Goal: Information Seeking & Learning: Learn about a topic

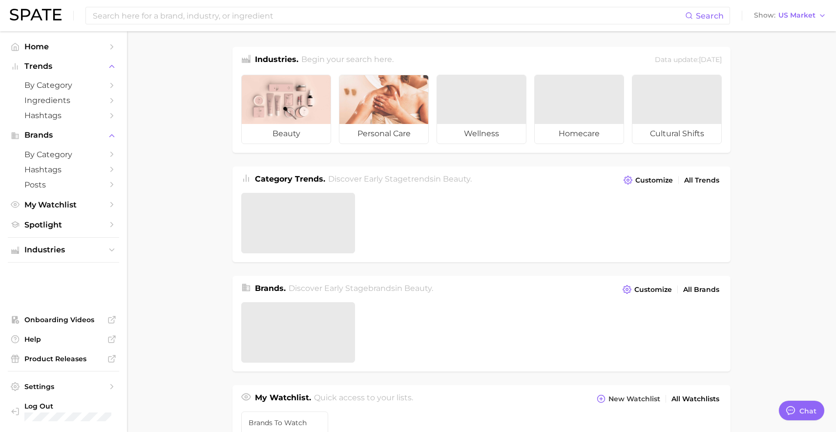
type textarea "x"
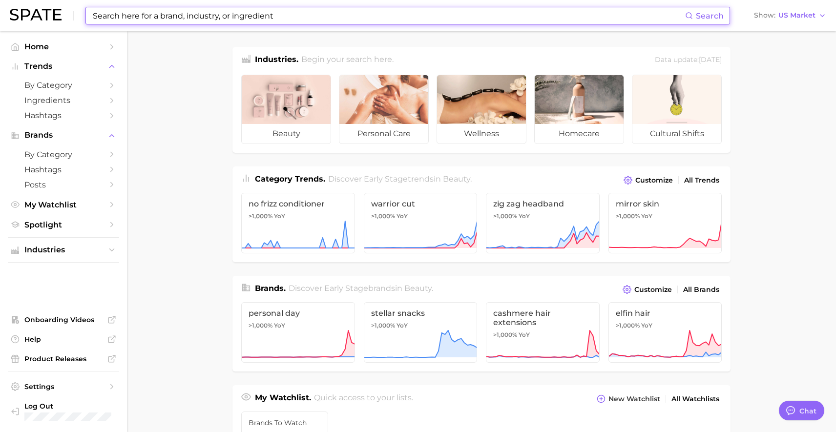
click at [137, 22] on input at bounding box center [388, 15] width 593 height 17
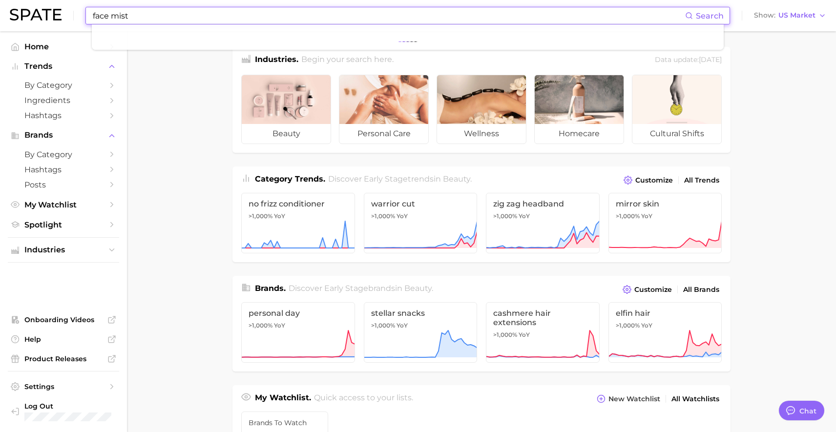
type input "face mist"
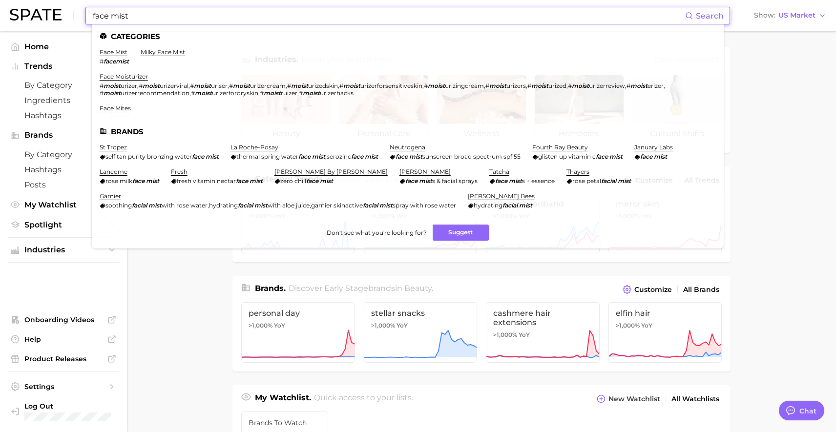
click at [122, 47] on ul "Categories face mist # facemist milky face mist face moisturizer # moist urizer…" at bounding box center [408, 136] width 632 height 224
click at [120, 50] on link "face mist" at bounding box center [114, 51] width 28 height 7
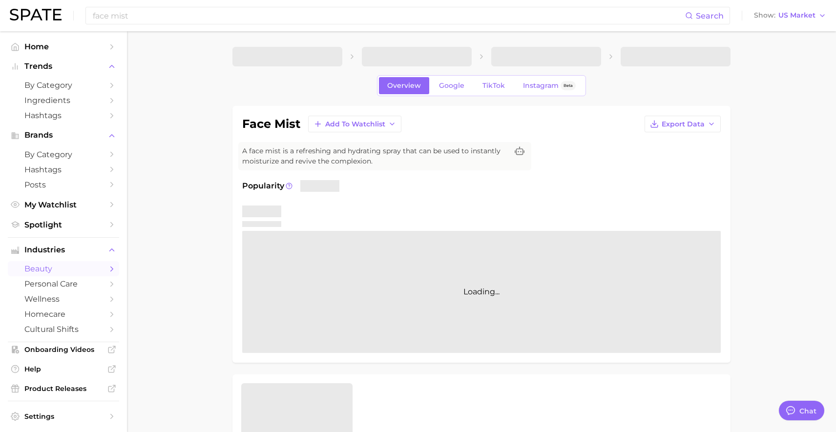
type textarea "x"
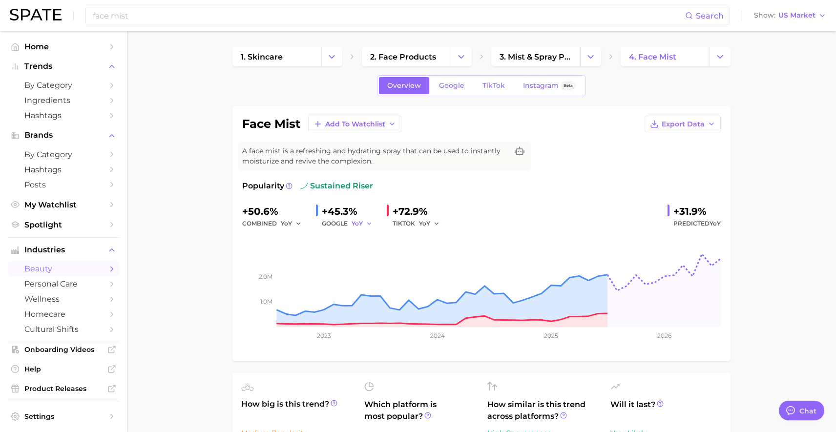
click at [366, 224] on icon "button" at bounding box center [369, 223] width 7 height 7
click at [313, 272] on button "MoM" at bounding box center [325, 275] width 107 height 18
click at [436, 18] on input "face mist" at bounding box center [388, 15] width 593 height 17
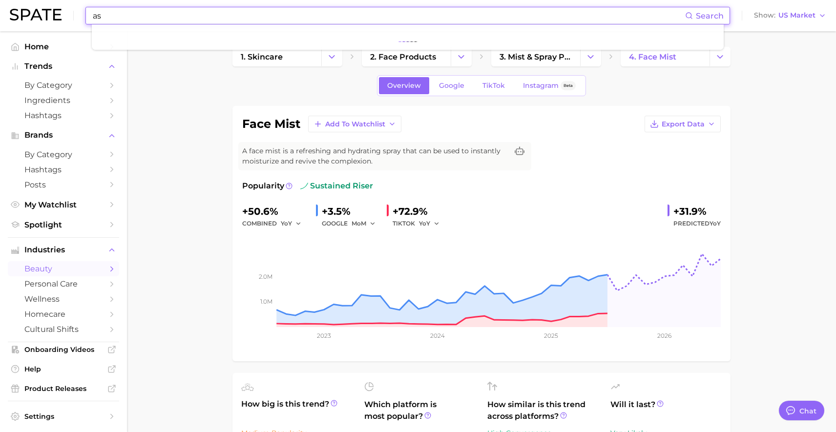
type input "a"
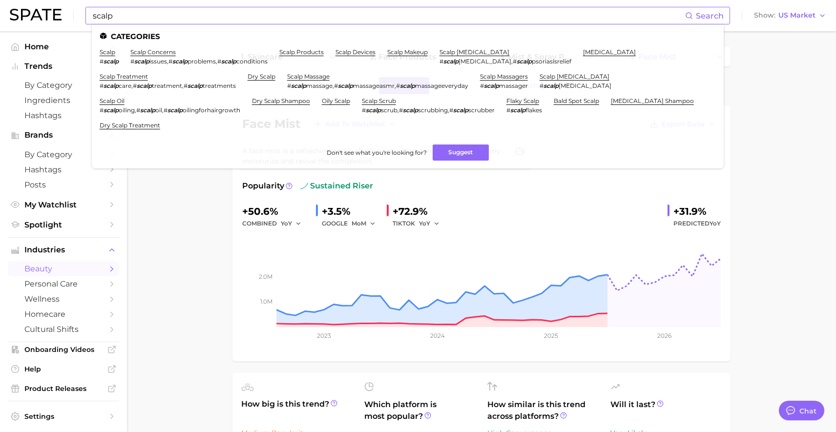
click at [195, 10] on input "scalp" at bounding box center [388, 15] width 593 height 17
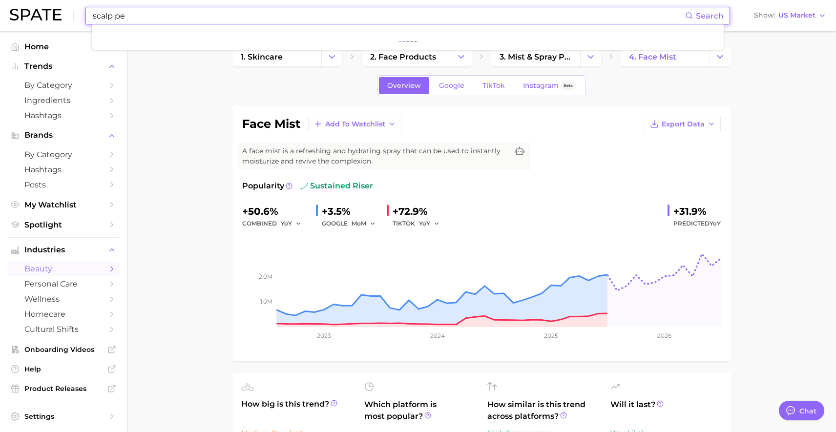
type input "scalp pen"
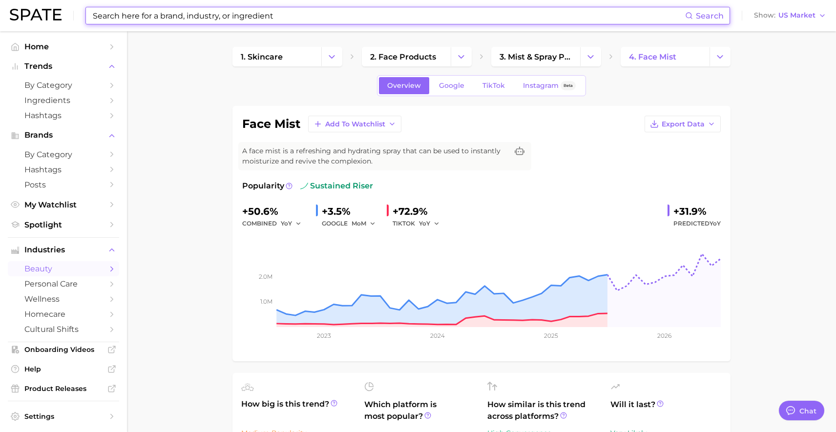
click at [319, 23] on input at bounding box center [388, 15] width 593 height 17
click at [321, 15] on input at bounding box center [388, 15] width 593 height 17
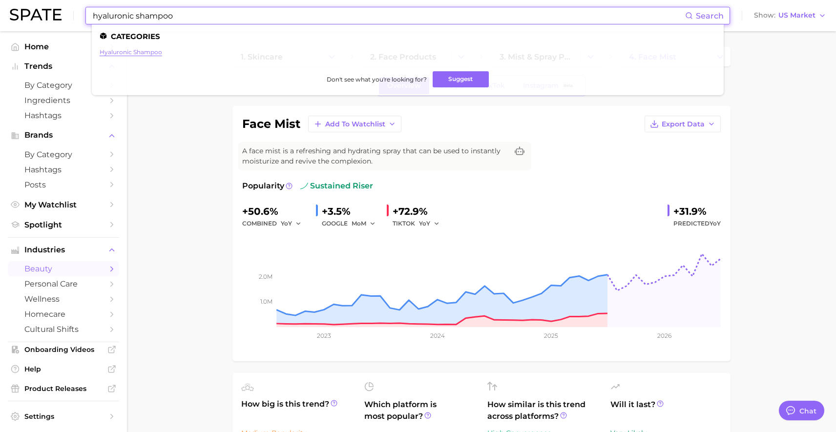
type input "hyaluronic shampoo"
click at [158, 52] on link "hyaluronic shampoo" at bounding box center [131, 51] width 63 height 7
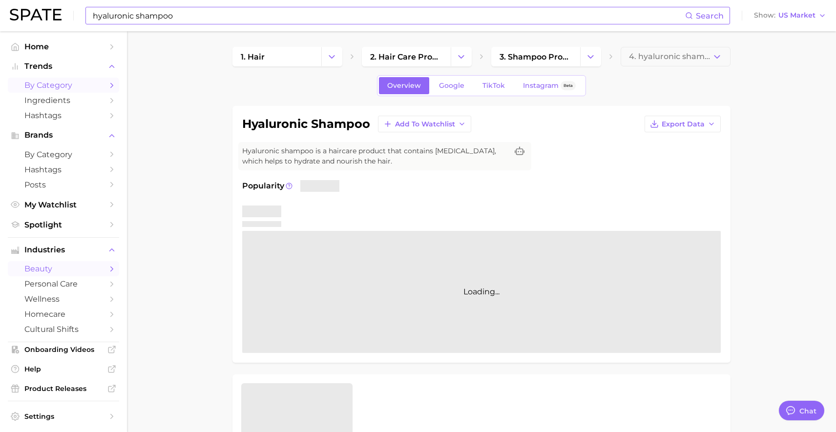
click at [54, 84] on span "by Category" at bounding box center [63, 85] width 78 height 9
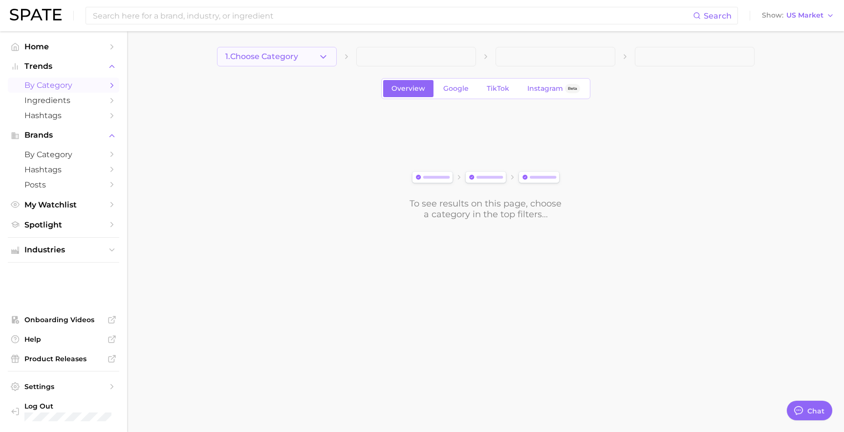
click at [318, 55] on icon "button" at bounding box center [323, 57] width 10 height 10
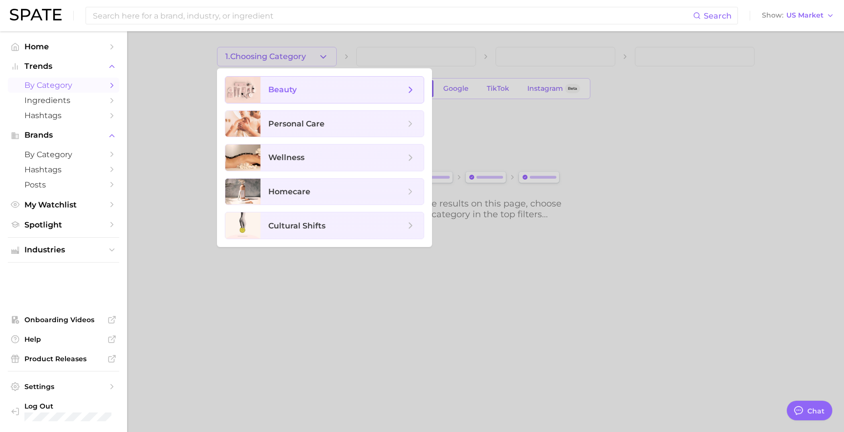
click at [304, 89] on span "beauty" at bounding box center [336, 89] width 137 height 11
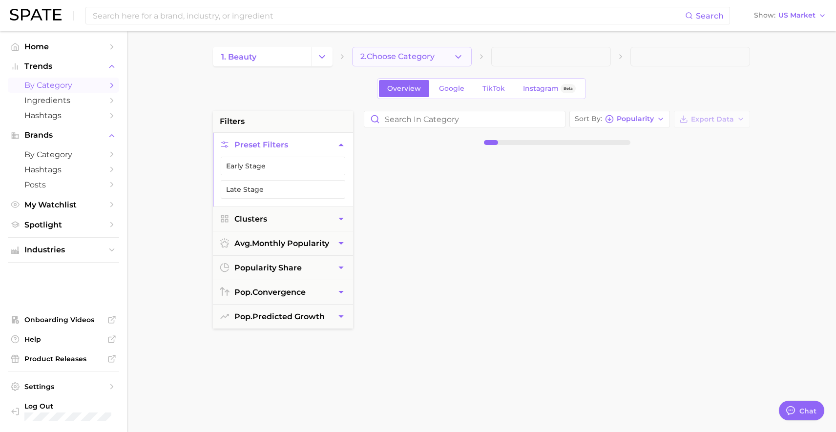
click at [454, 53] on icon "button" at bounding box center [458, 57] width 10 height 10
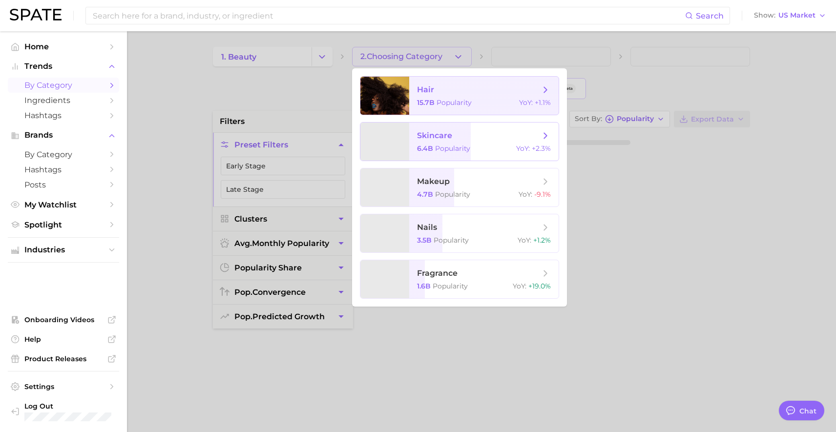
click at [459, 90] on span "hair" at bounding box center [478, 89] width 123 height 11
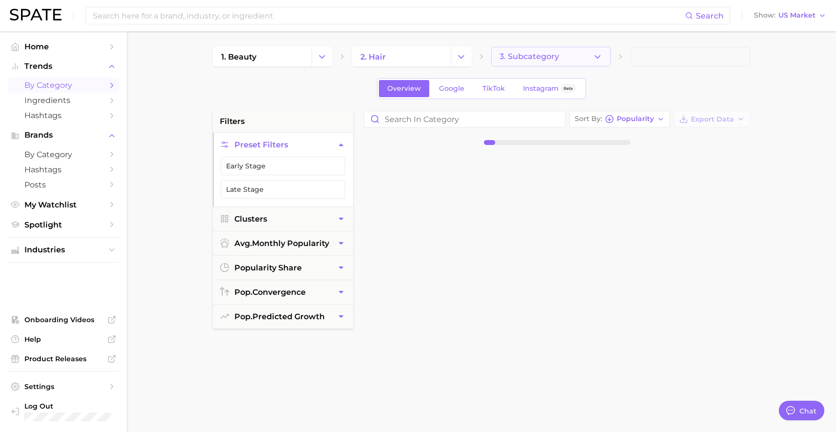
click at [582, 52] on button "3. Subcategory" at bounding box center [551, 57] width 120 height 20
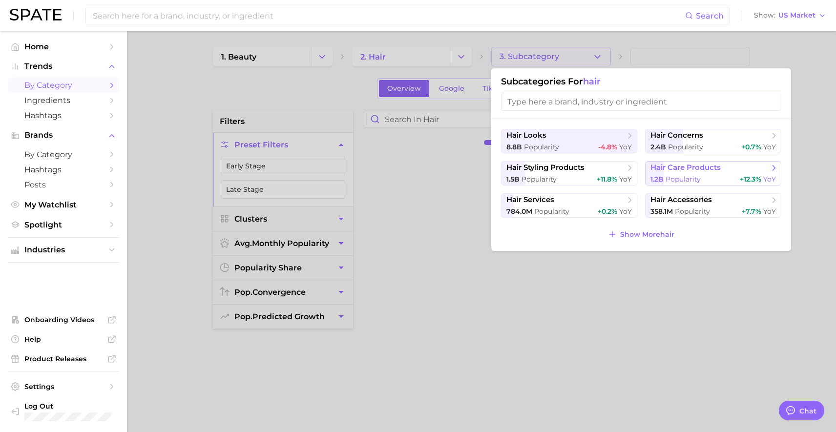
click at [680, 175] on span "Popularity" at bounding box center [683, 179] width 35 height 9
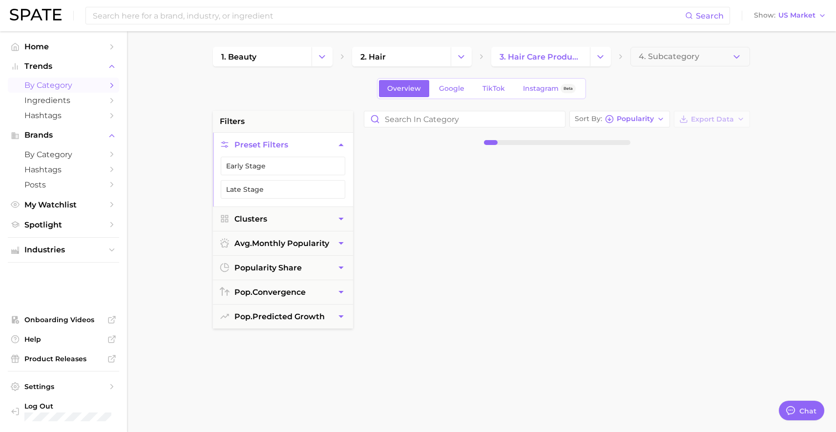
click at [690, 68] on div "1. beauty 2. hair 3. hair care products 4. Subcategory Overview Google TikTok I…" at bounding box center [481, 385] width 537 height 676
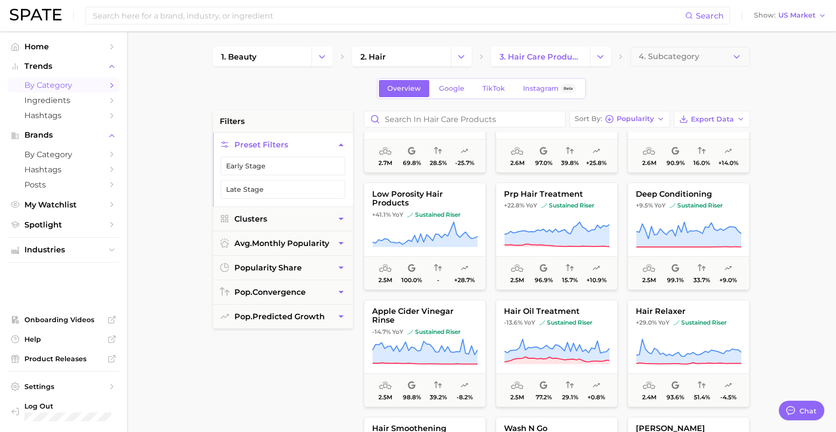
scroll to position [2415, 0]
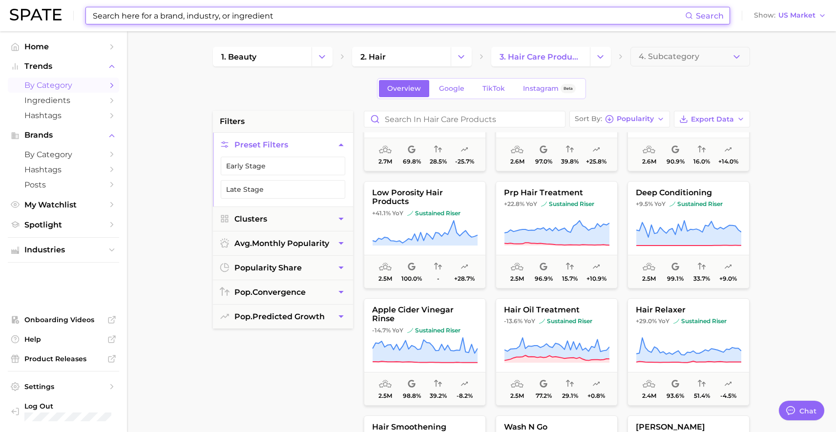
click at [328, 17] on input at bounding box center [388, 15] width 593 height 17
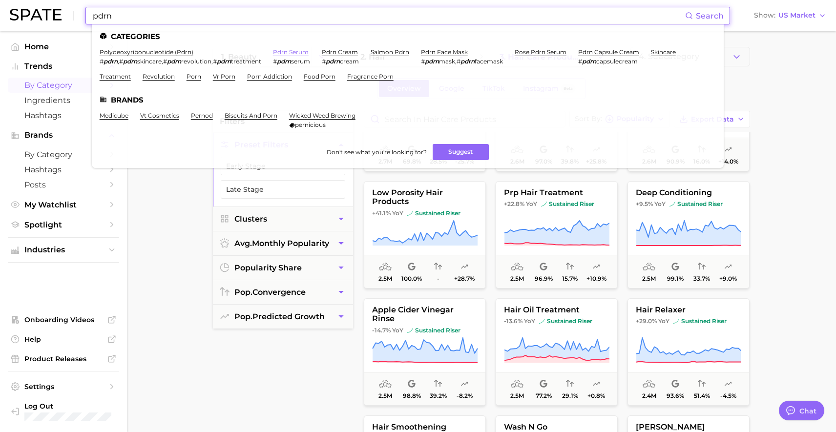
type input "pdrn"
click at [307, 51] on link "pdrn serum" at bounding box center [291, 51] width 36 height 7
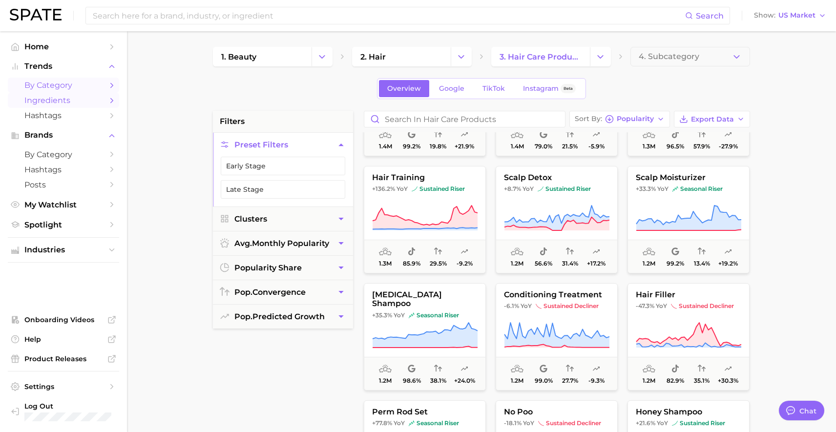
scroll to position [3958, 0]
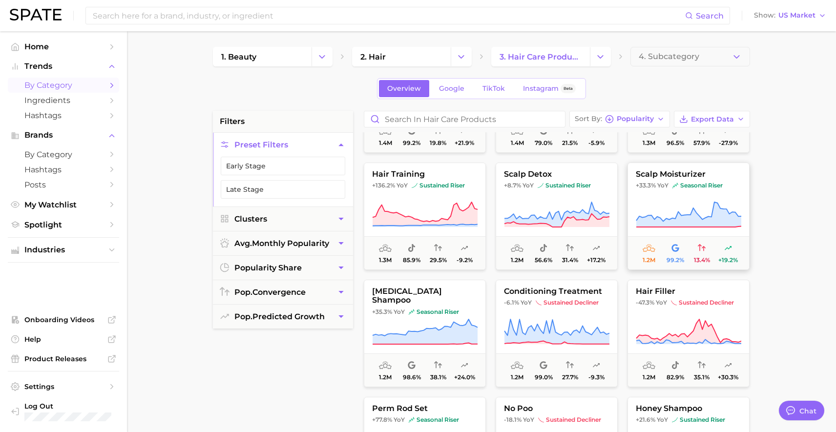
click at [696, 198] on button "scalp moisturizer +33.3% YoY seasonal riser 1.2m 99.2% 13.4% +19.2%" at bounding box center [689, 216] width 122 height 107
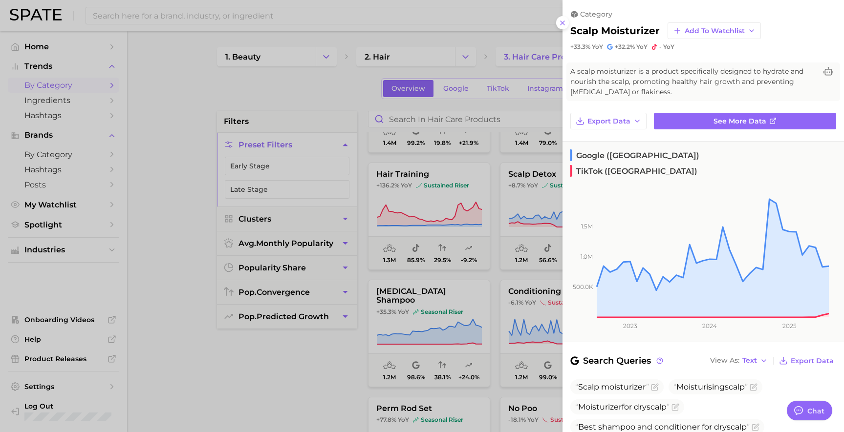
click at [487, 42] on div at bounding box center [422, 216] width 844 height 432
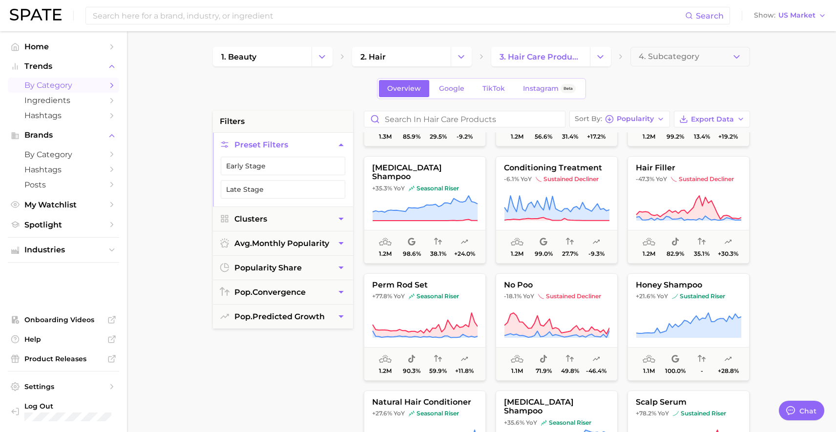
scroll to position [4083, 0]
click at [701, 303] on button "honey shampoo +21.6% YoY sustained riser 1.1m 100.0% - +28.8%" at bounding box center [689, 325] width 122 height 107
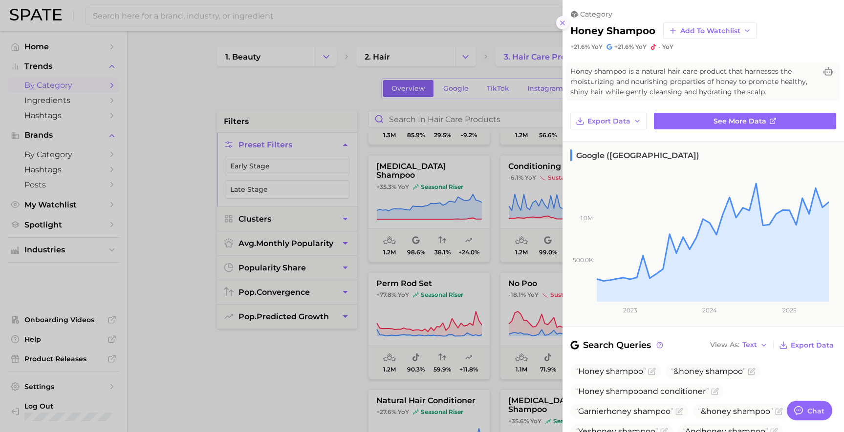
click at [561, 23] on icon at bounding box center [562, 23] width 8 height 8
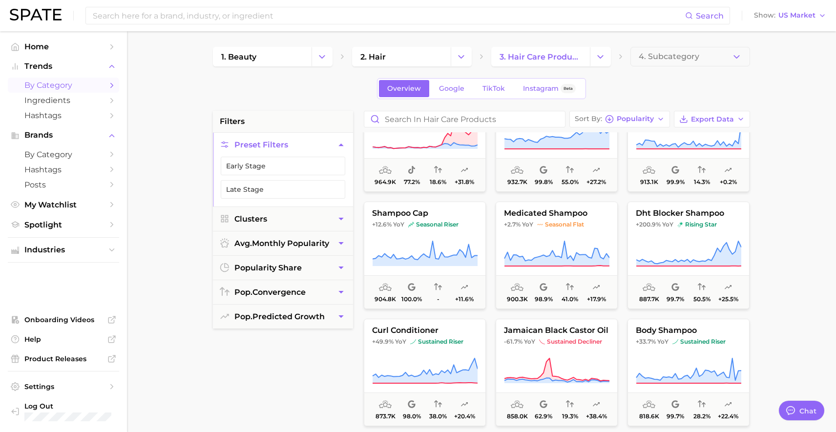
scroll to position [4770, 0]
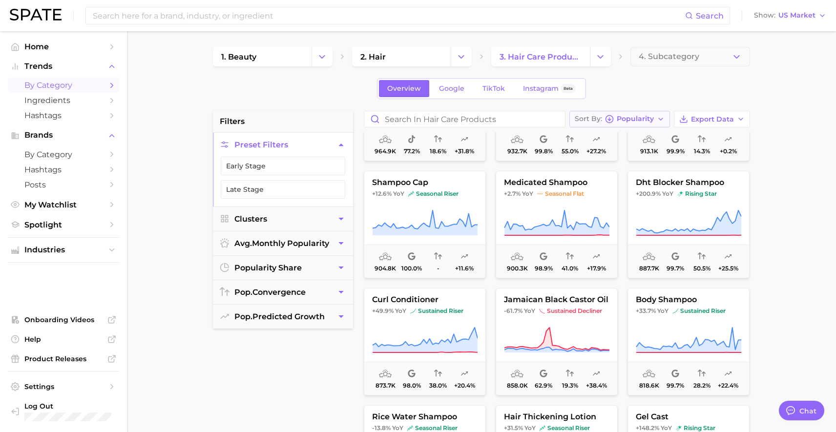
click at [638, 120] on span "Popularity" at bounding box center [635, 118] width 37 height 5
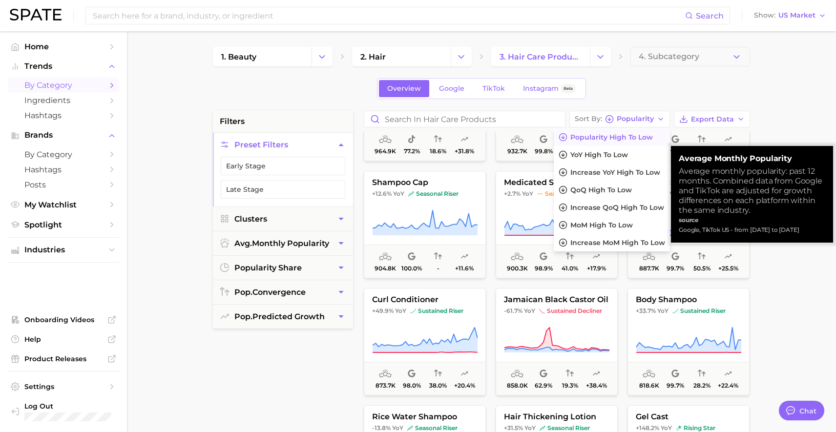
click at [617, 138] on span "Popularity high to low" at bounding box center [611, 137] width 83 height 8
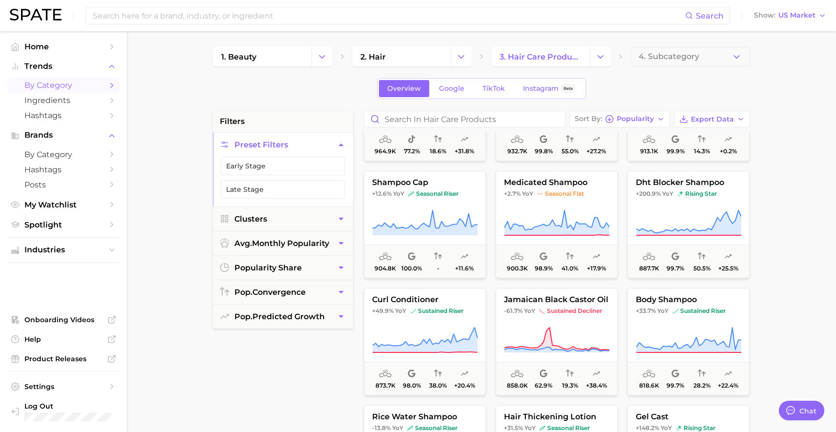
click at [643, 107] on div "1. beauty 2. hair 3. hair care products 4. Subcategory Overview Google TikTok I…" at bounding box center [481, 385] width 537 height 676
click at [642, 116] on span "Popularity" at bounding box center [635, 118] width 37 height 5
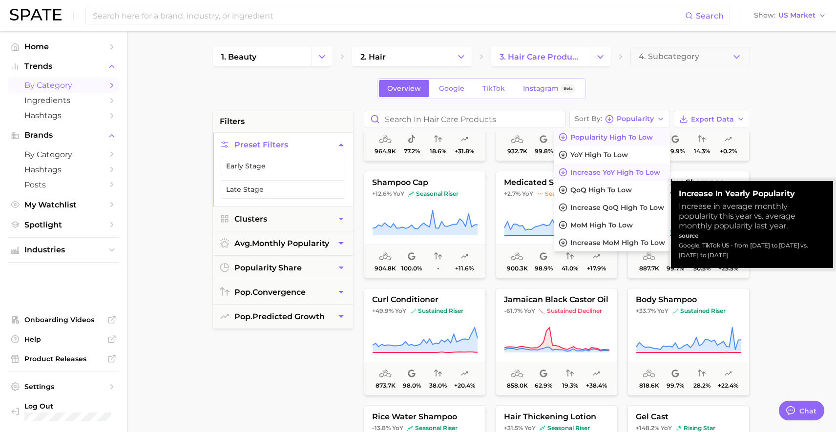
click at [611, 173] on span "Increase YoY high to low" at bounding box center [615, 173] width 90 height 8
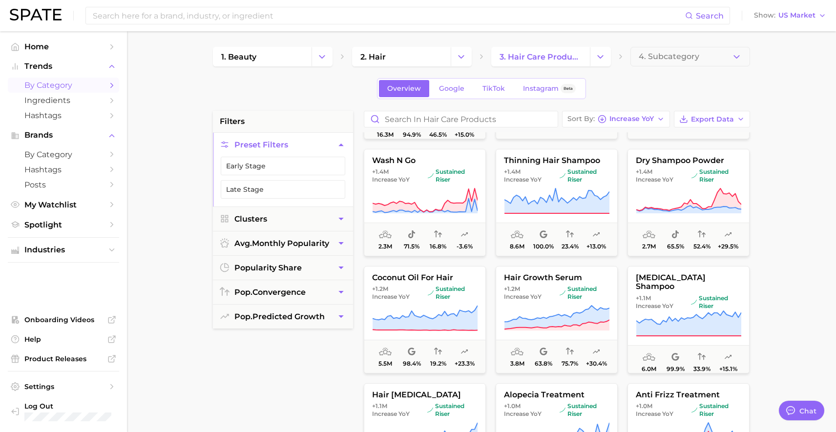
scroll to position [947, 0]
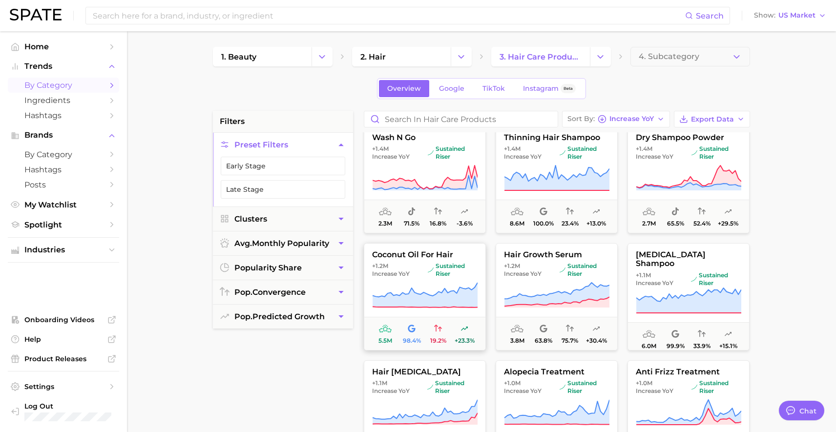
click at [417, 261] on button "coconut oil for hair +1.2m Increase YoY sustained riser 5.5m 98.4% 19.2% +23.3%" at bounding box center [425, 296] width 122 height 107
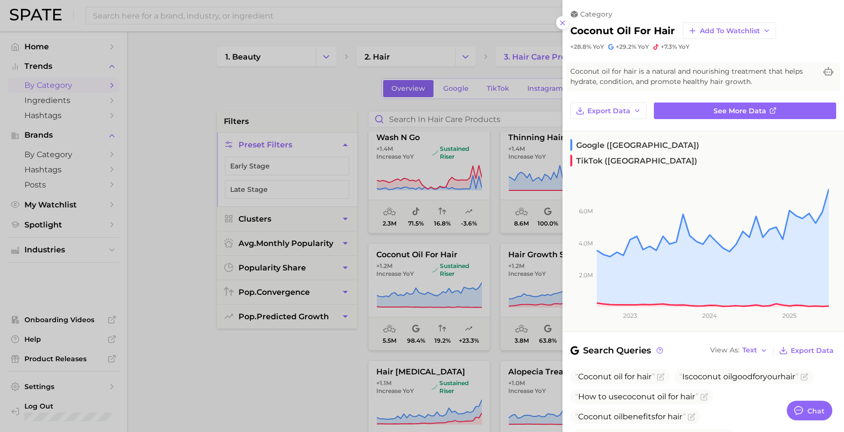
click at [296, 389] on div at bounding box center [422, 216] width 844 height 432
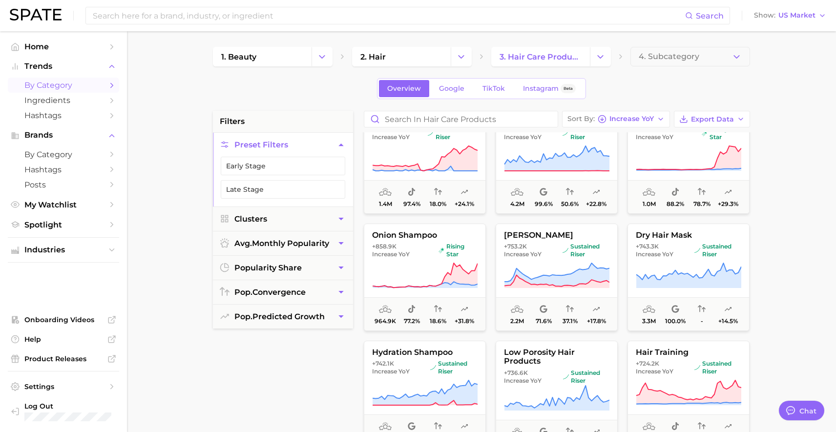
scroll to position [1319, 0]
click at [720, 256] on span "sustained riser" at bounding box center [718, 250] width 47 height 16
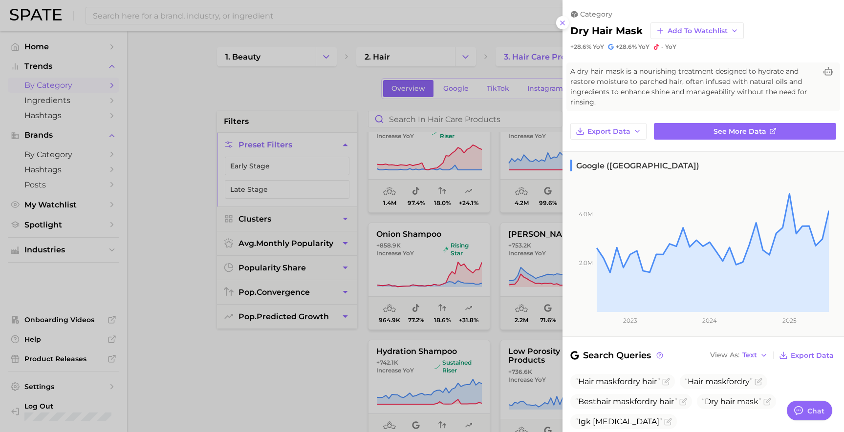
click at [229, 346] on div at bounding box center [422, 216] width 844 height 432
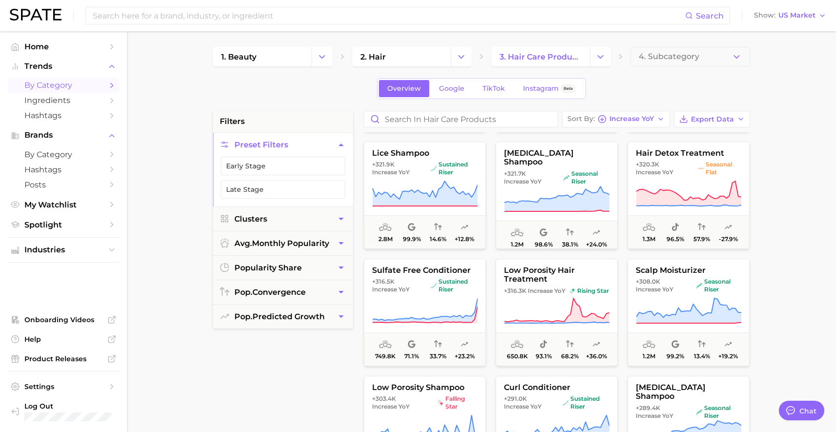
scroll to position [2925, 0]
click at [677, 312] on icon at bounding box center [688, 309] width 105 height 25
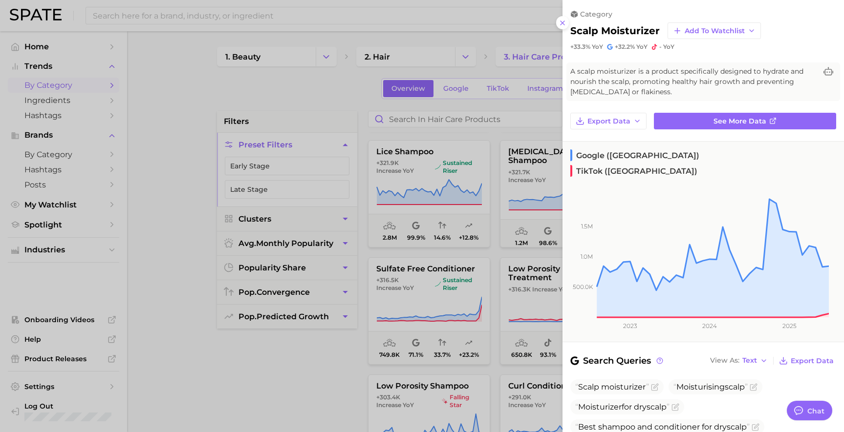
click at [243, 394] on div at bounding box center [422, 216] width 844 height 432
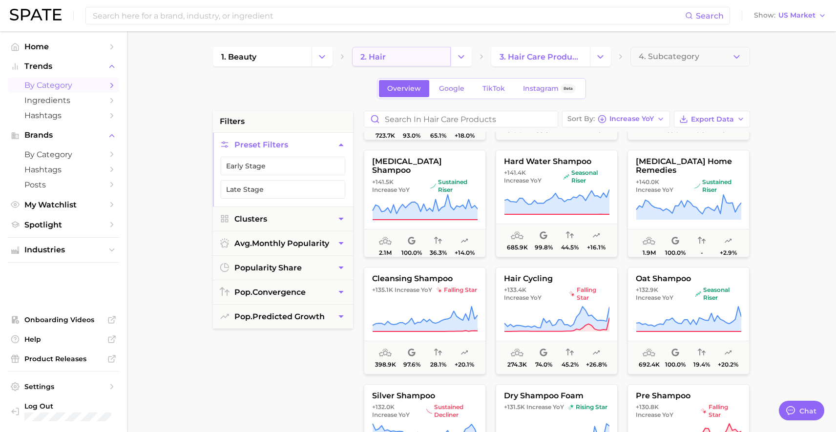
scroll to position [4698, 0]
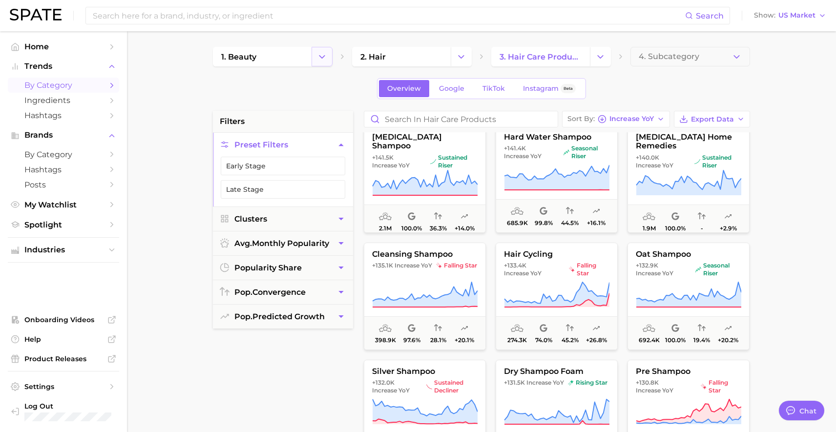
click at [333, 54] on div "1. beauty 2. hair 3. hair care products 4. Subcategory" at bounding box center [481, 57] width 537 height 20
click at [326, 56] on icon "Change Category" at bounding box center [322, 57] width 10 height 10
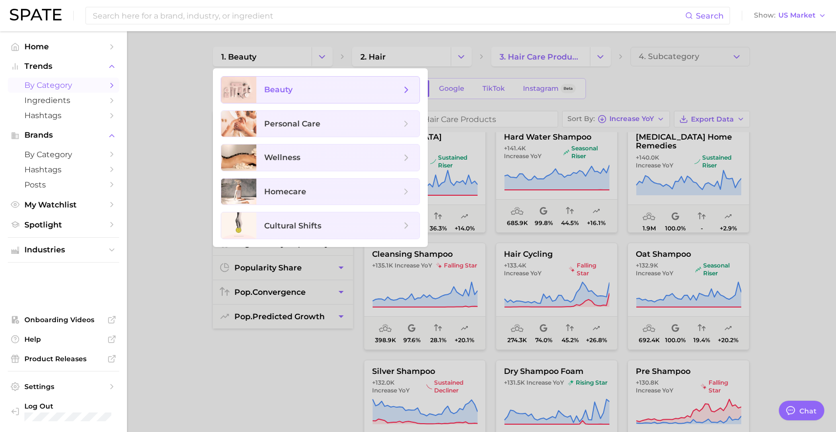
click at [337, 91] on span "beauty" at bounding box center [332, 89] width 137 height 11
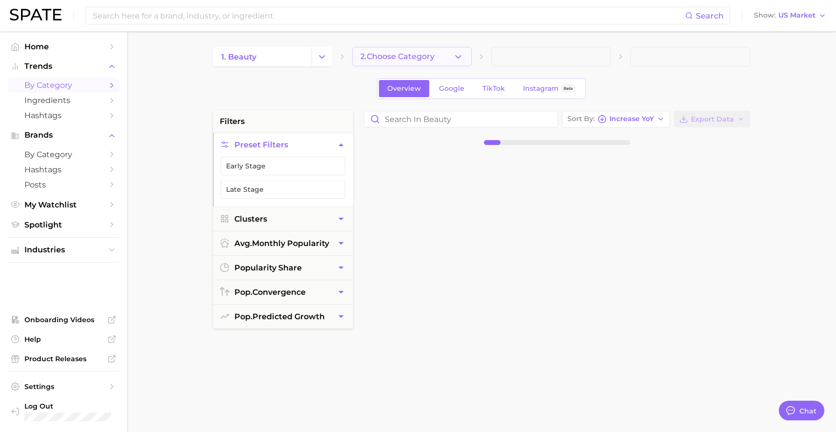
click at [406, 63] on button "2. Choose Category" at bounding box center [412, 57] width 120 height 20
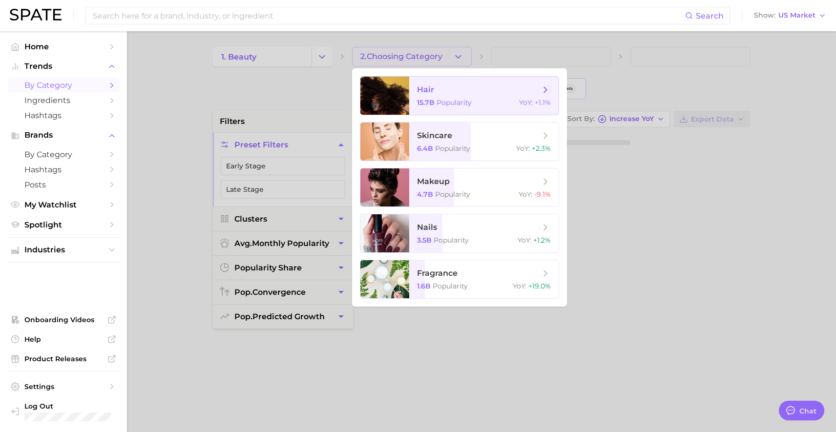
click at [427, 101] on span "15.7b" at bounding box center [426, 102] width 18 height 9
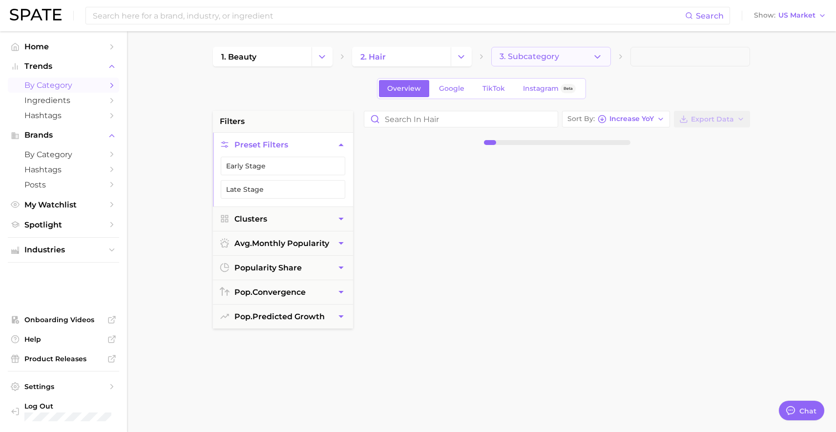
click at [557, 56] on span "3. Subcategory" at bounding box center [530, 56] width 60 height 9
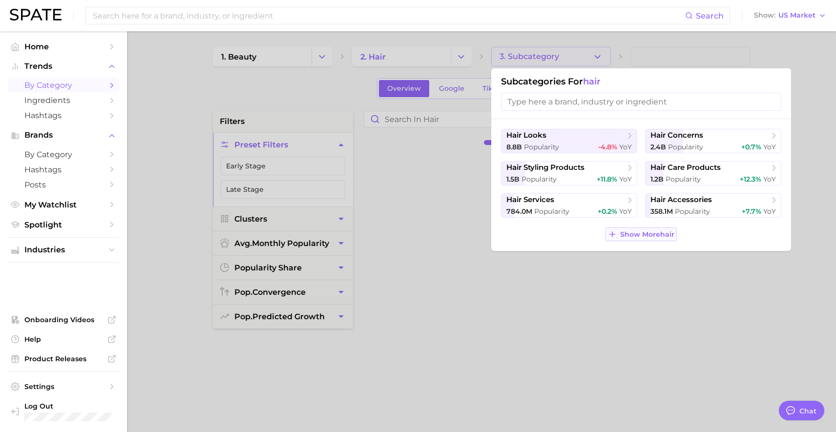
click at [662, 236] on span "Show More hair" at bounding box center [647, 235] width 54 height 8
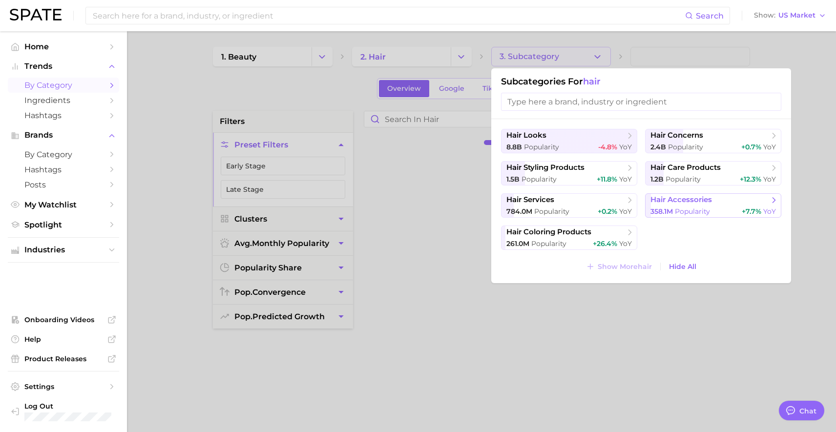
click at [679, 207] on span "Popularity" at bounding box center [692, 211] width 35 height 9
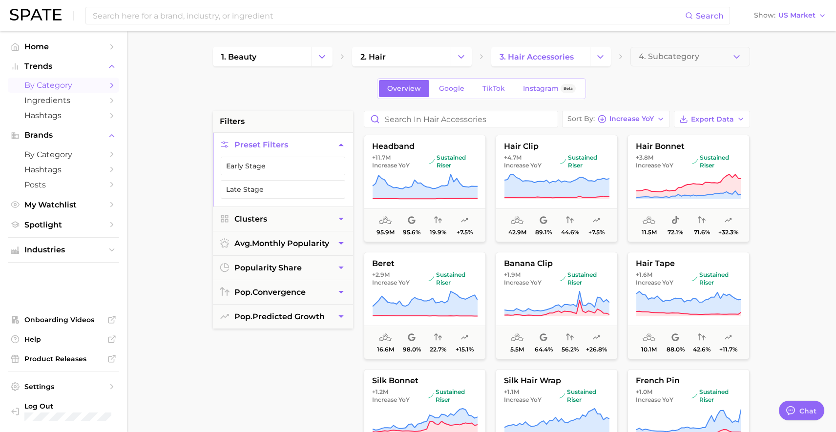
click at [81, 87] on span "by Category" at bounding box center [63, 85] width 78 height 9
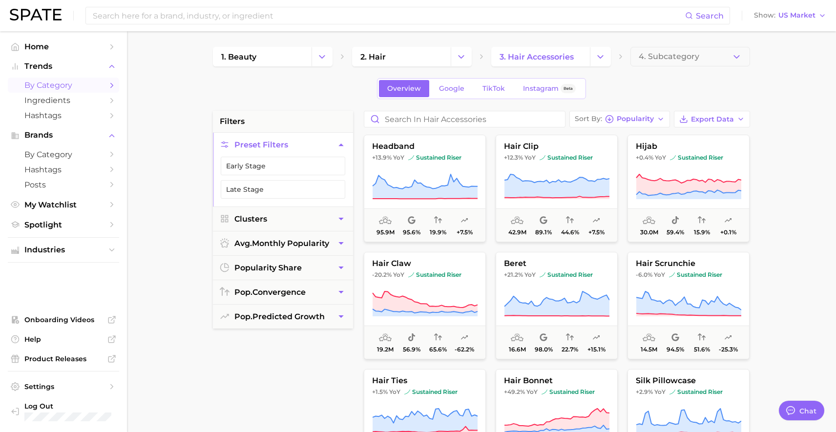
click at [312, 54] on button "Change Category" at bounding box center [322, 57] width 21 height 20
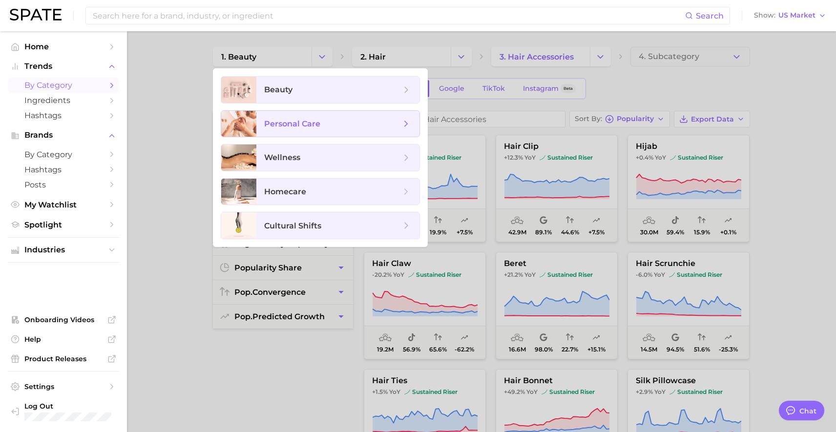
click at [281, 133] on span "personal care" at bounding box center [337, 124] width 163 height 26
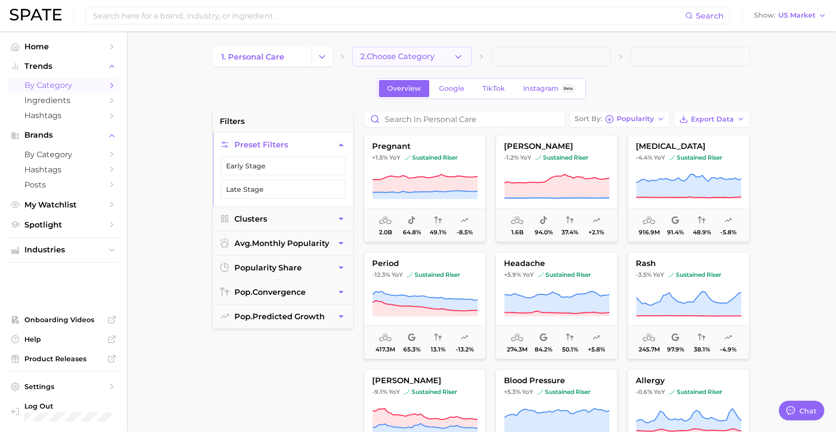
click at [413, 49] on button "2. Choose Category" at bounding box center [412, 57] width 120 height 20
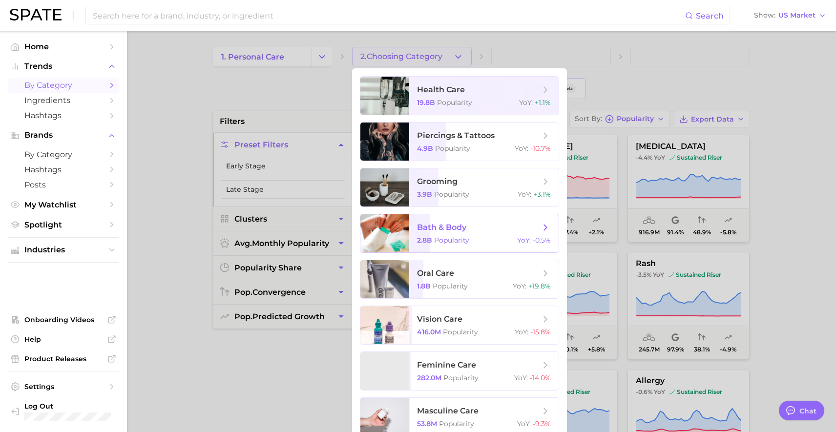
click at [460, 233] on span "bath & body 2.8b Popularity YoY : -0.5%" at bounding box center [483, 233] width 149 height 38
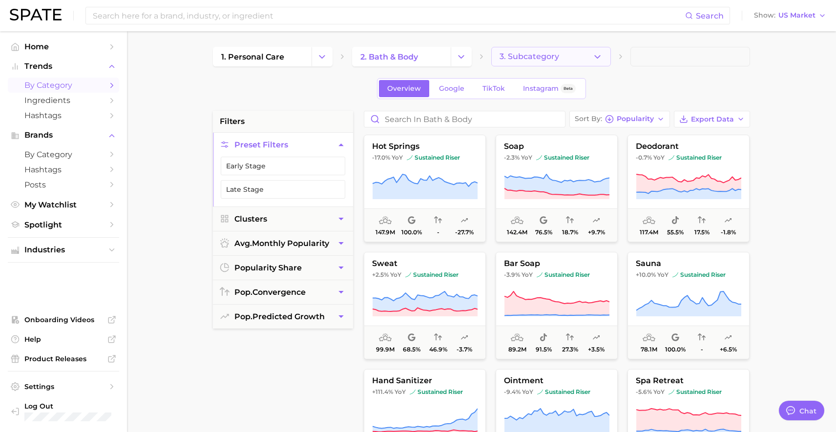
click at [591, 58] on button "3. Subcategory" at bounding box center [551, 57] width 120 height 20
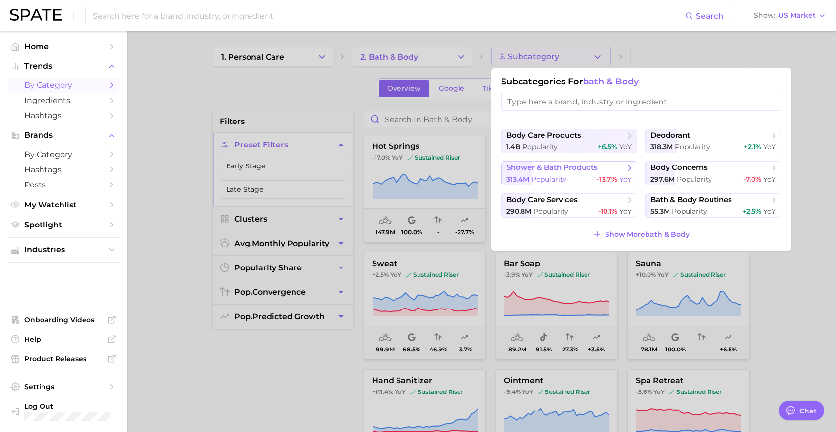
click at [611, 175] on span "-13.7%" at bounding box center [607, 179] width 21 height 9
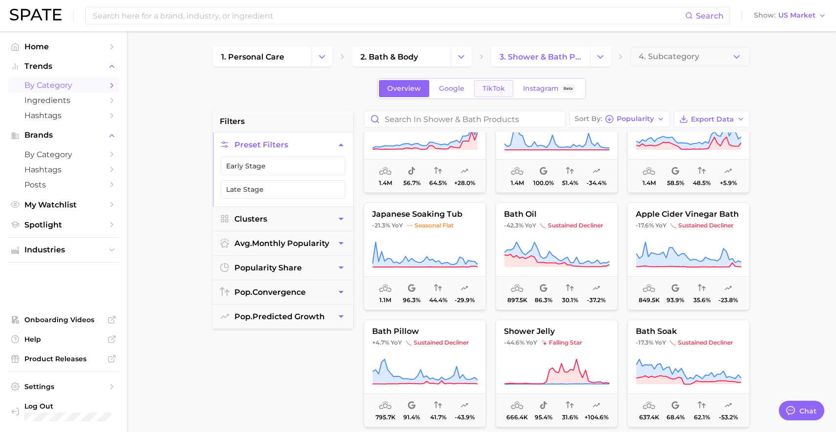
scroll to position [653, 0]
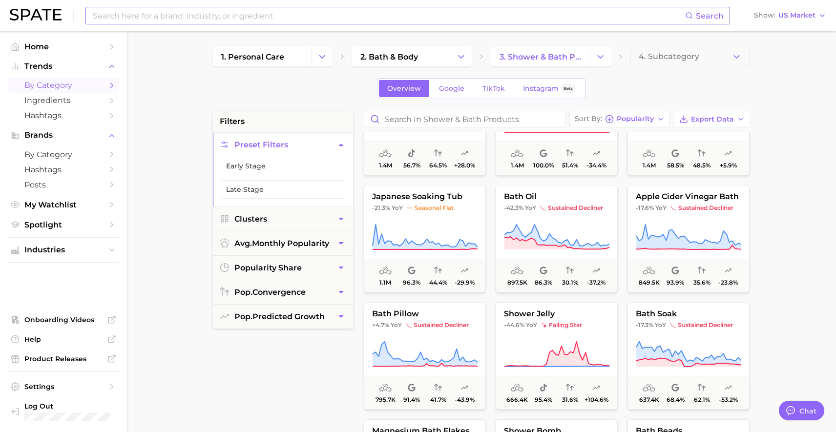
click at [478, 10] on input at bounding box center [388, 15] width 593 height 17
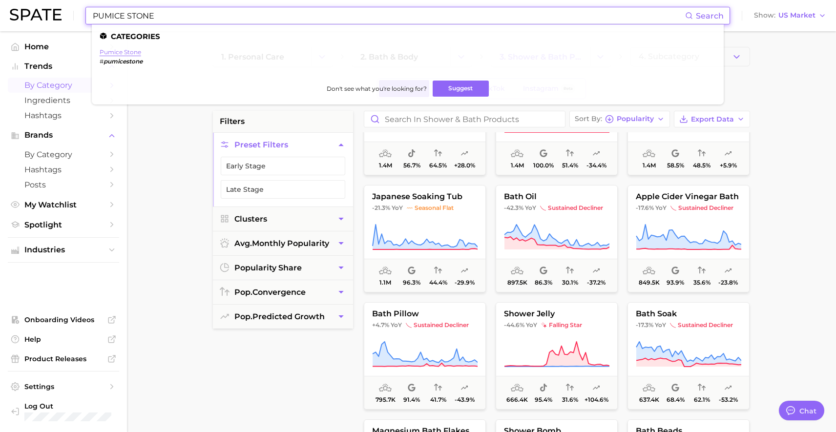
type input "PUMICE STONE"
click at [137, 51] on link "pumice stone" at bounding box center [121, 51] width 42 height 7
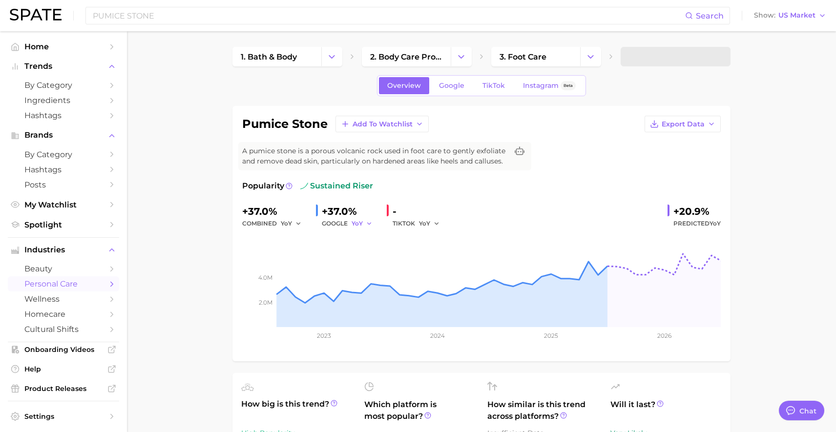
click at [364, 223] on button "YoY" at bounding box center [362, 224] width 21 height 12
click at [298, 271] on button "MoM" at bounding box center [325, 275] width 107 height 18
click at [361, 221] on span "MoM" at bounding box center [359, 223] width 15 height 8
click at [325, 238] on button "YoY" at bounding box center [325, 240] width 107 height 18
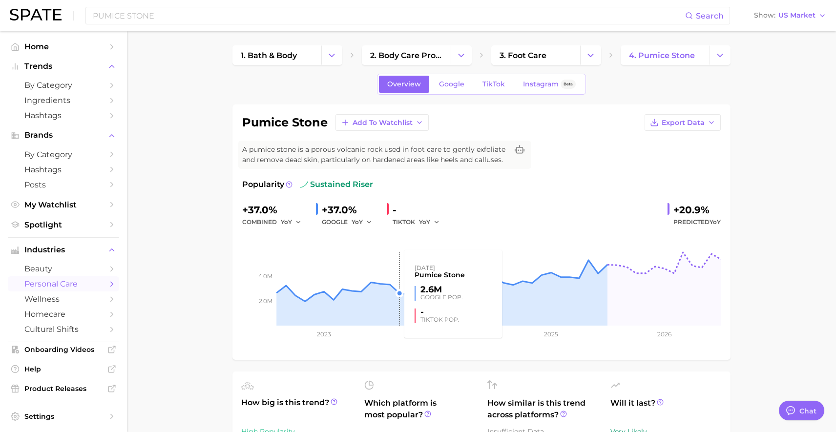
scroll to position [2, 0]
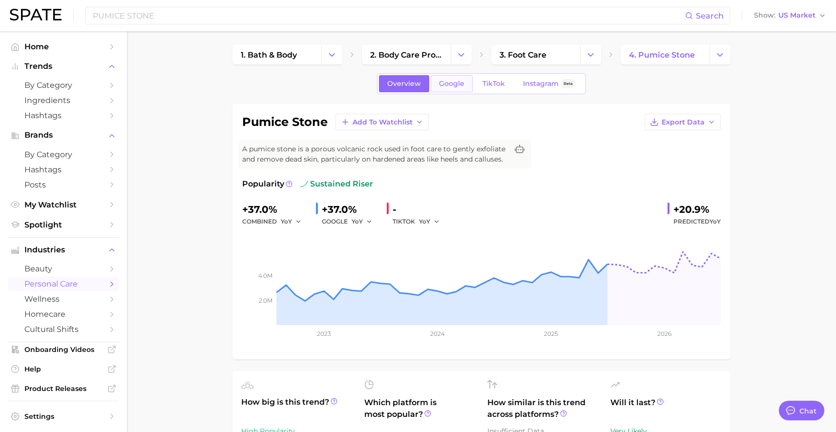
click at [462, 83] on span "Google" at bounding box center [451, 84] width 25 height 8
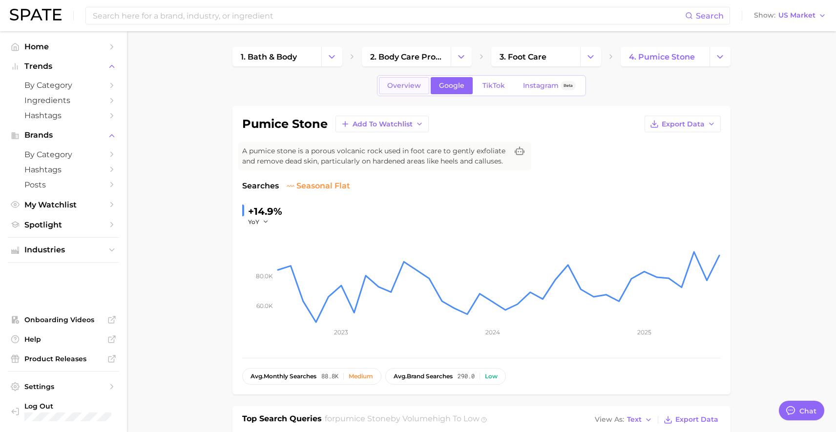
click at [417, 86] on span "Overview" at bounding box center [404, 86] width 34 height 8
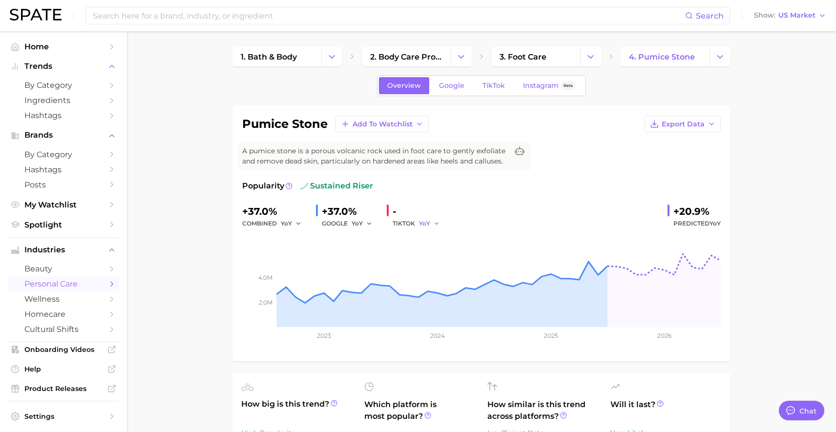
click at [428, 226] on span "YoY" at bounding box center [424, 223] width 11 height 8
click at [380, 274] on button "MoM" at bounding box center [392, 275] width 107 height 18
click at [458, 55] on icon "Change Category" at bounding box center [461, 57] width 10 height 10
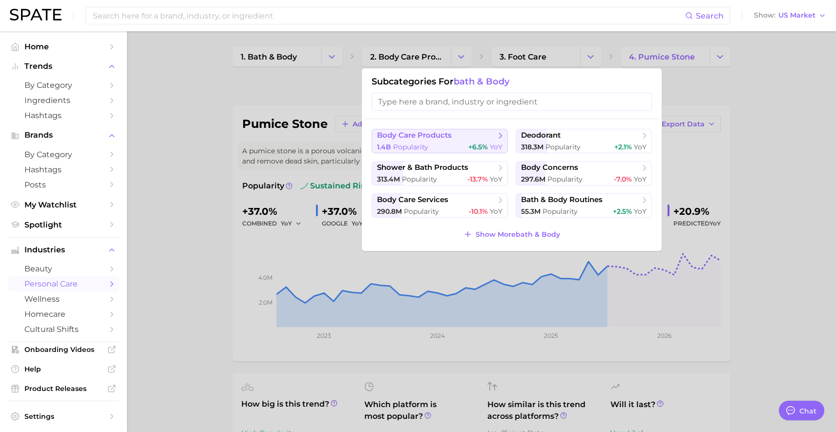
click at [434, 147] on div "1.4b Popularity +6.5% YoY" at bounding box center [440, 147] width 126 height 9
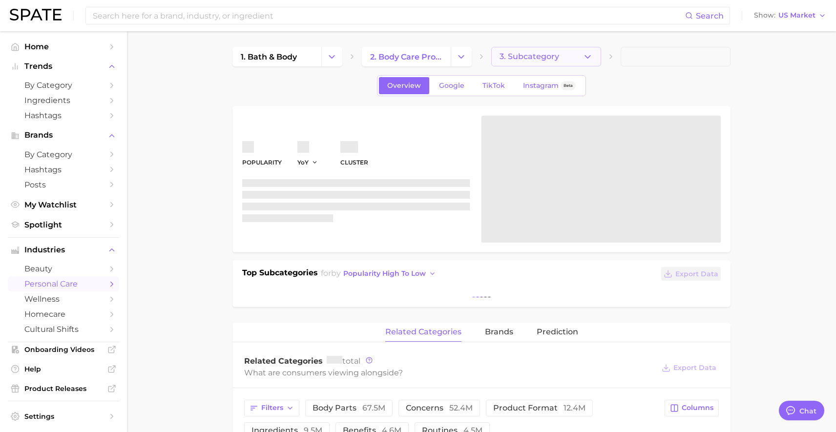
click at [563, 49] on button "3. Subcategory" at bounding box center [546, 57] width 110 height 20
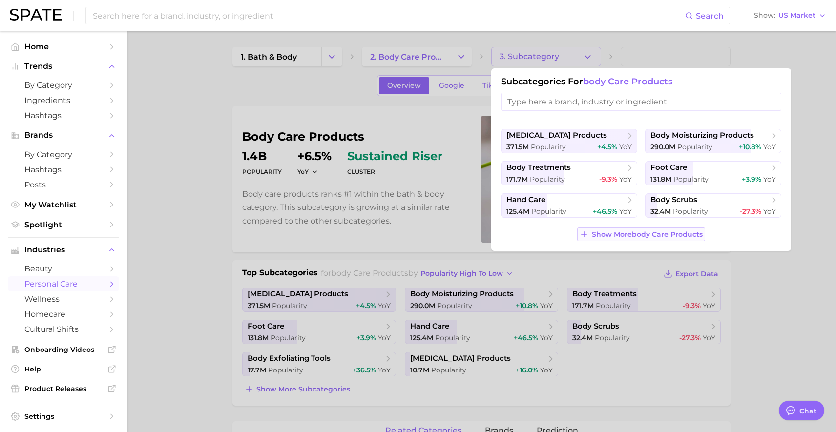
click at [657, 237] on span "Show More body care products" at bounding box center [647, 235] width 111 height 8
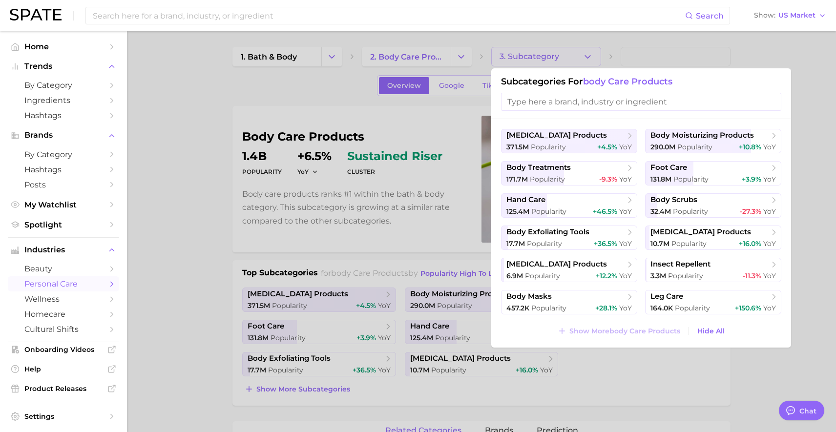
click at [73, 76] on li "Trends by Category Ingredients Hashtags" at bounding box center [63, 91] width 111 height 64
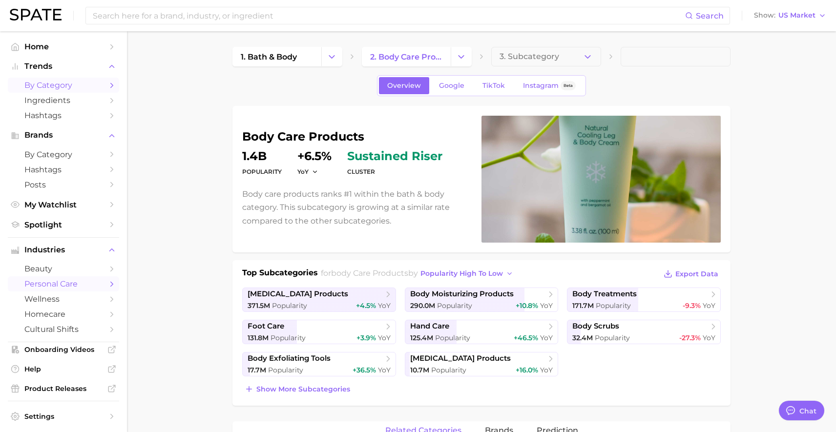
click at [65, 81] on span "by Category" at bounding box center [63, 85] width 78 height 9
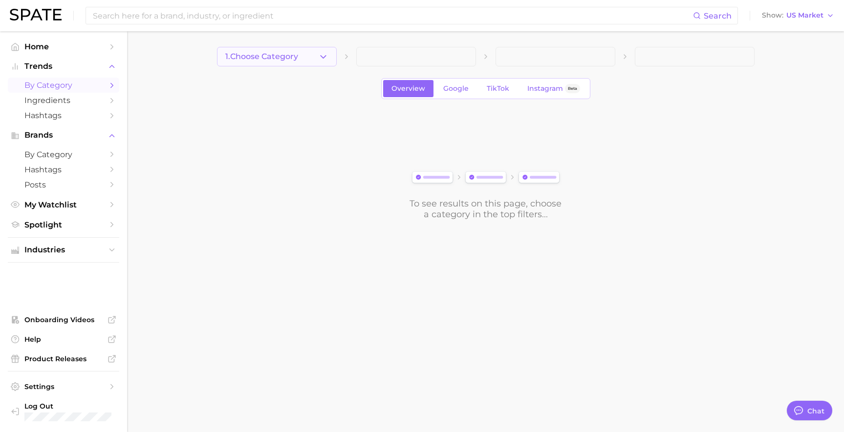
click at [329, 52] on button "1. Choose Category" at bounding box center [277, 57] width 120 height 20
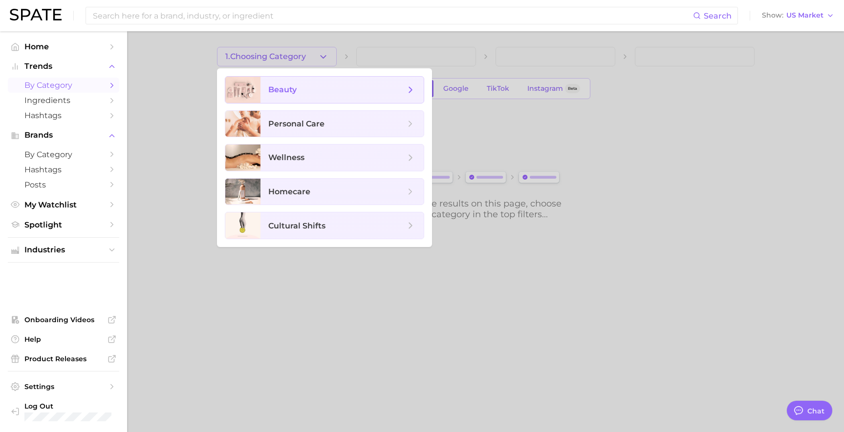
click at [301, 92] on span "beauty" at bounding box center [336, 89] width 137 height 11
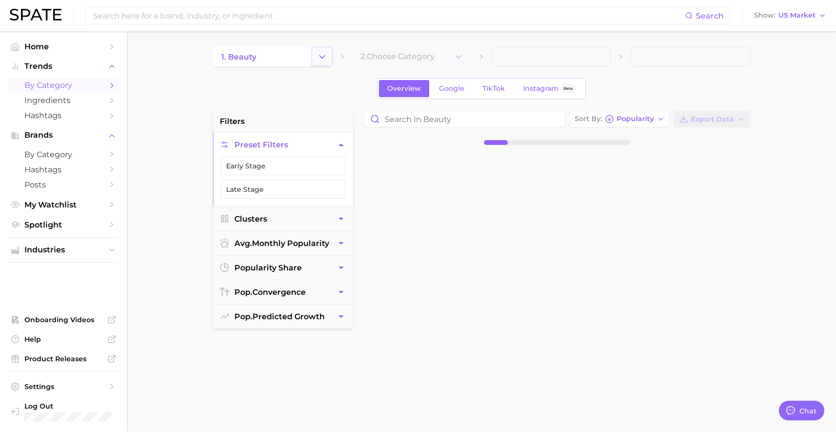
click at [327, 56] on button "Change Category" at bounding box center [322, 57] width 21 height 20
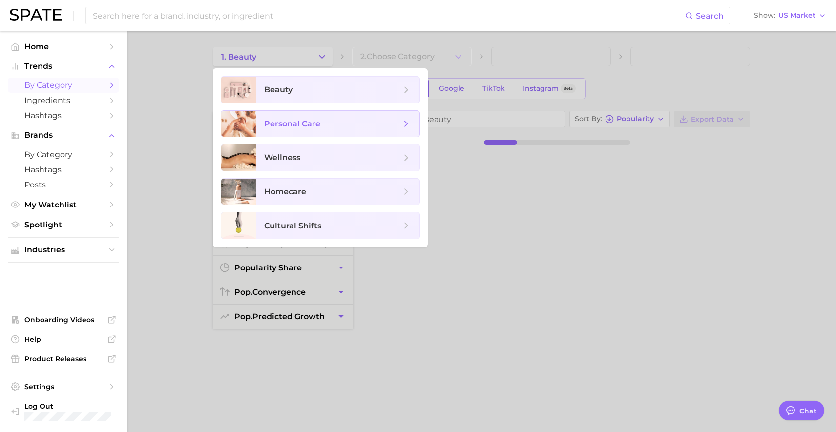
click at [338, 119] on span "personal care" at bounding box center [332, 124] width 137 height 11
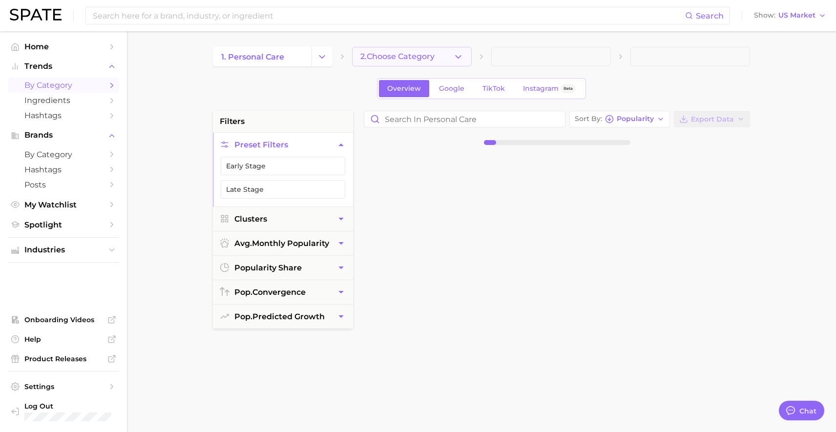
click at [418, 57] on span "2. Choose Category" at bounding box center [397, 56] width 74 height 9
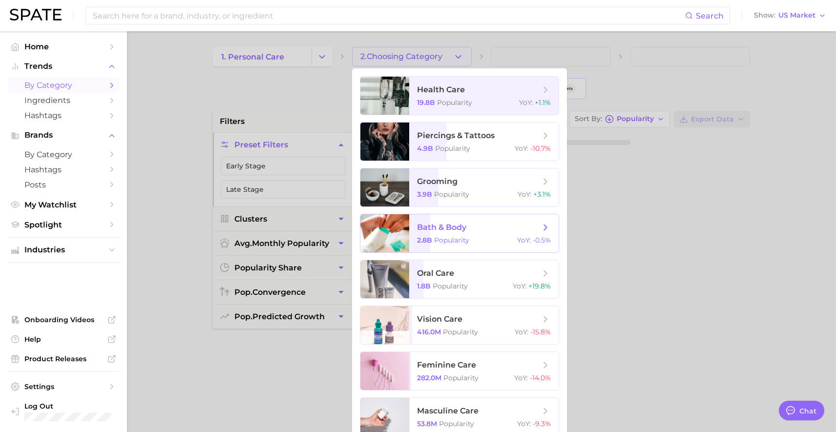
click at [438, 223] on span "bath & body" at bounding box center [441, 227] width 49 height 9
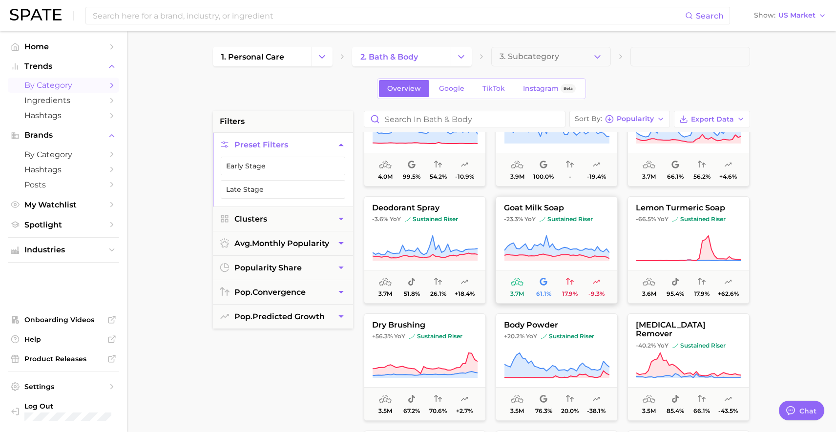
scroll to position [3553, 0]
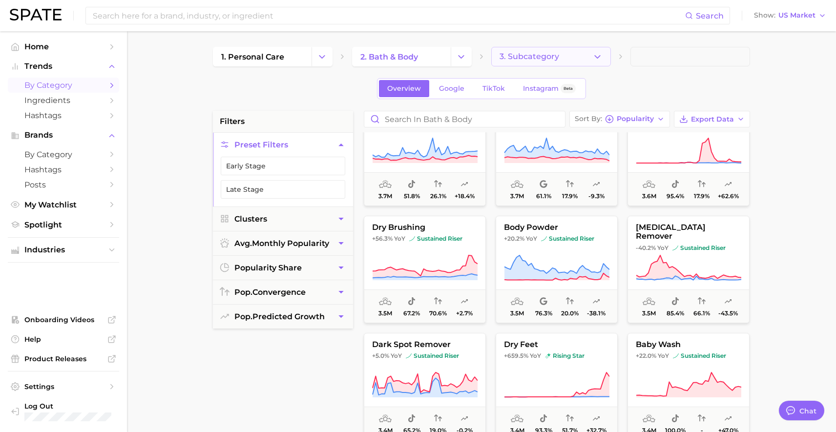
click at [589, 52] on button "3. Subcategory" at bounding box center [551, 57] width 120 height 20
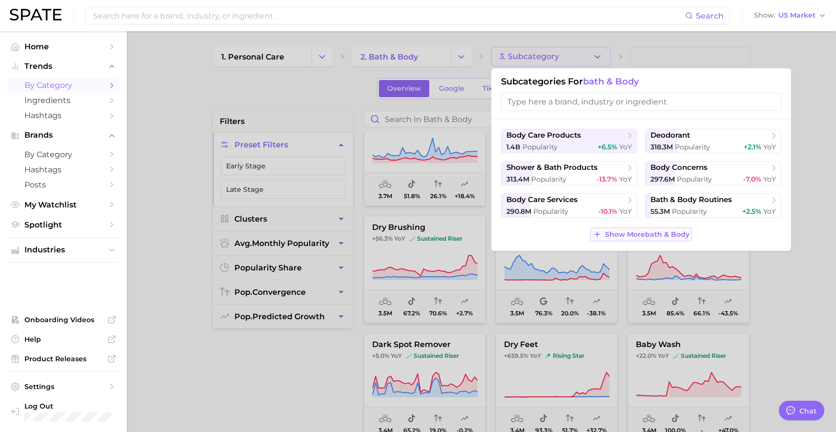
click at [632, 235] on span "Show More bath & body" at bounding box center [647, 235] width 84 height 8
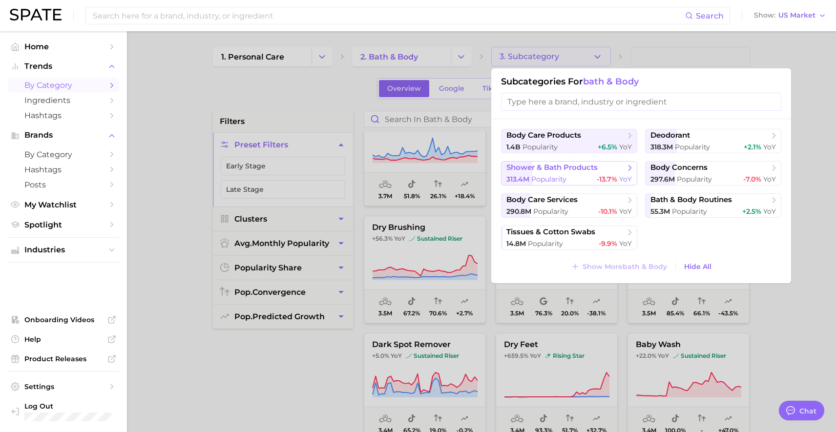
click at [591, 180] on div "313.4m Popularity -13.7% YoY" at bounding box center [570, 179] width 126 height 9
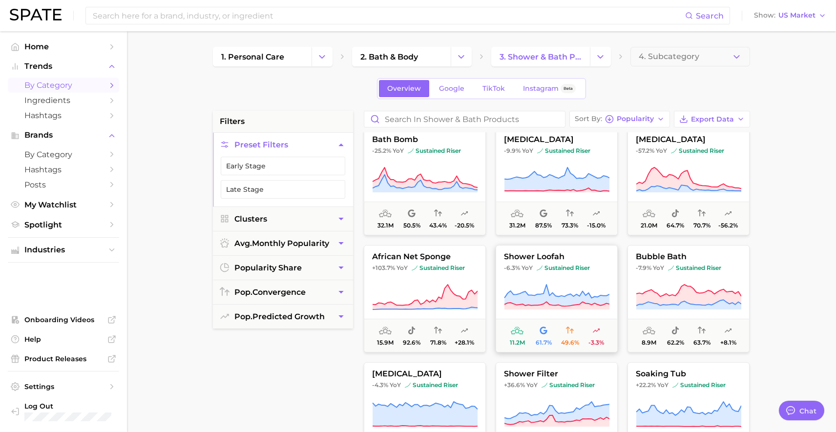
scroll to position [11, 0]
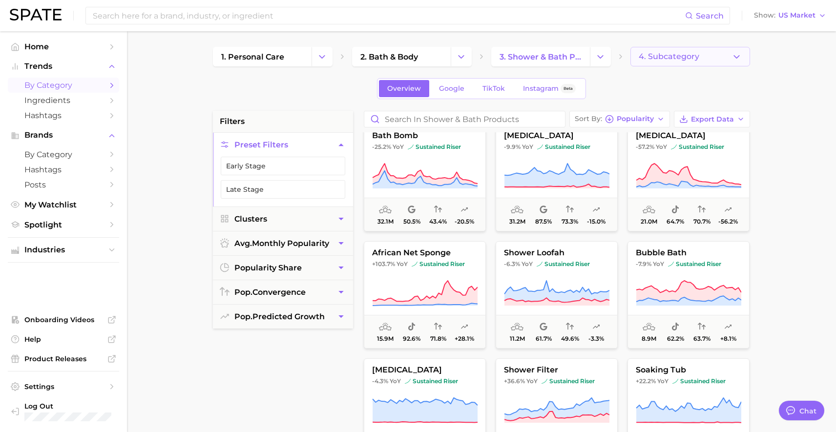
click at [700, 50] on button "4. Subcategory" at bounding box center [691, 57] width 120 height 20
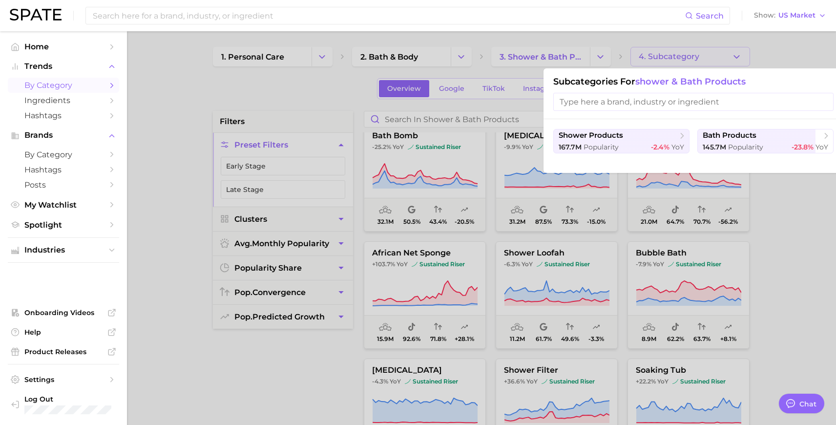
click at [334, 79] on div at bounding box center [418, 212] width 836 height 425
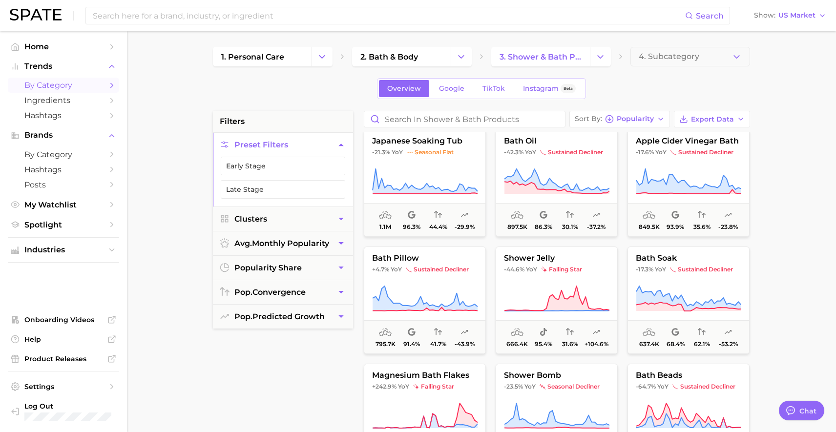
scroll to position [712, 0]
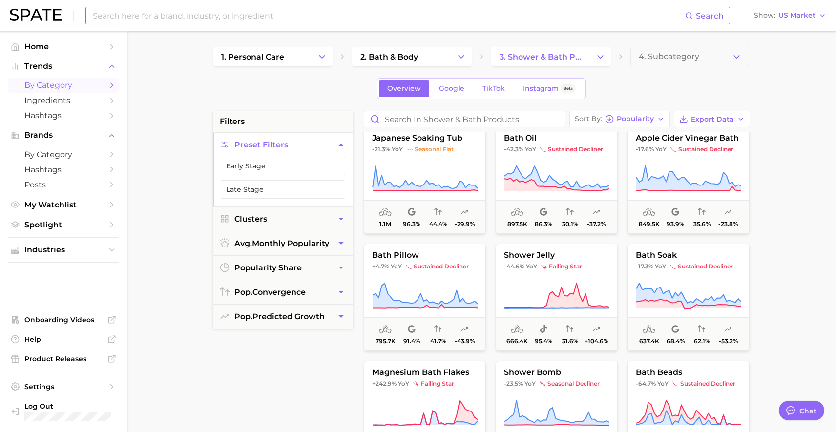
click at [454, 15] on input at bounding box center [388, 15] width 593 height 17
click at [667, 55] on span "4. Subcategory" at bounding box center [669, 56] width 61 height 9
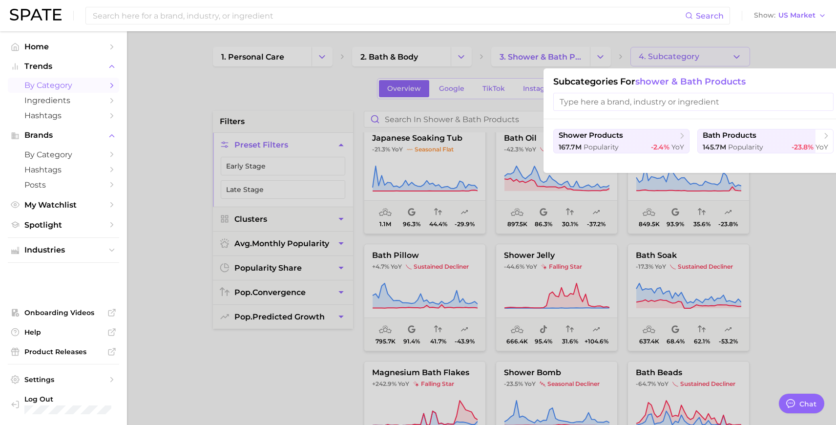
click at [303, 100] on div at bounding box center [418, 212] width 836 height 425
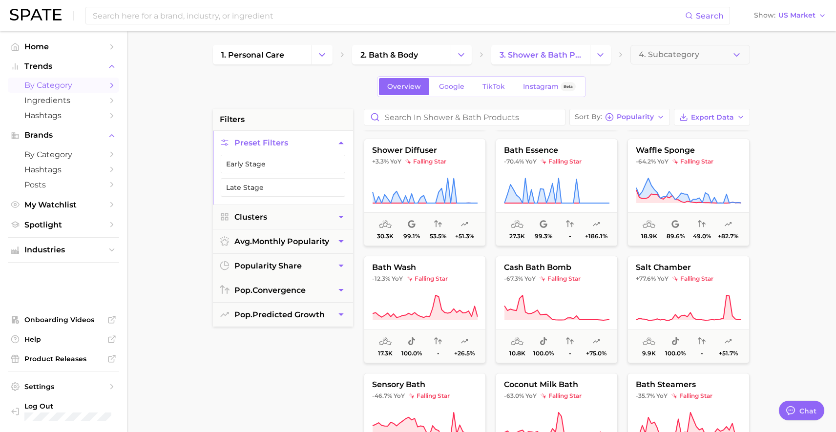
scroll to position [1876, 0]
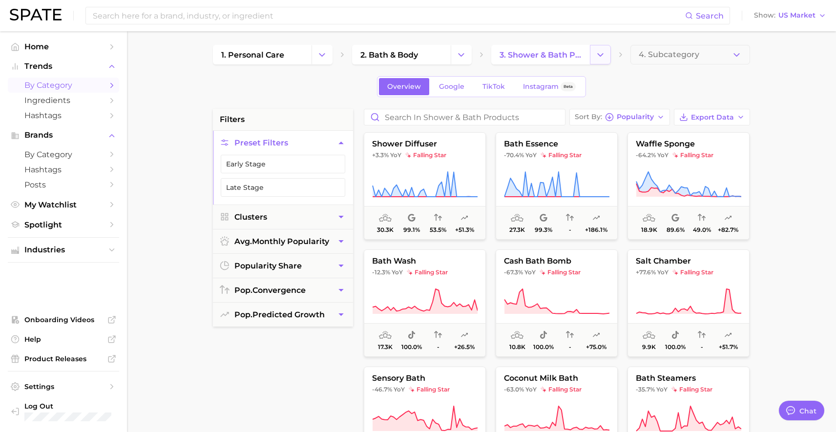
click at [603, 53] on polyline "Change Category" at bounding box center [600, 54] width 5 height 2
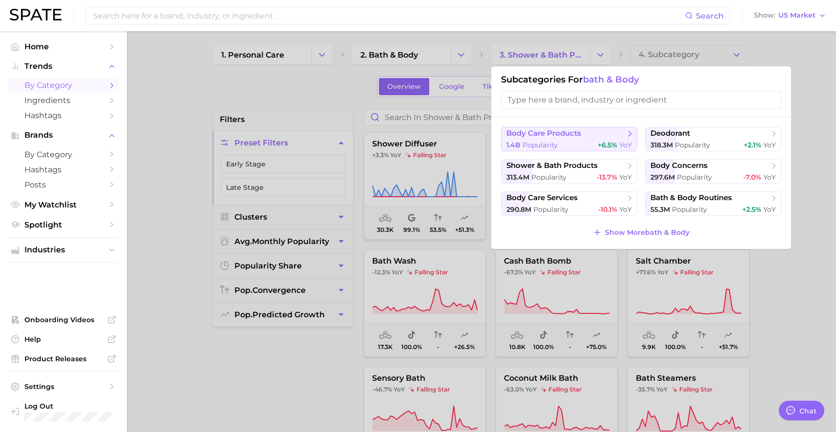
click at [601, 141] on span "+6.5%" at bounding box center [608, 145] width 20 height 9
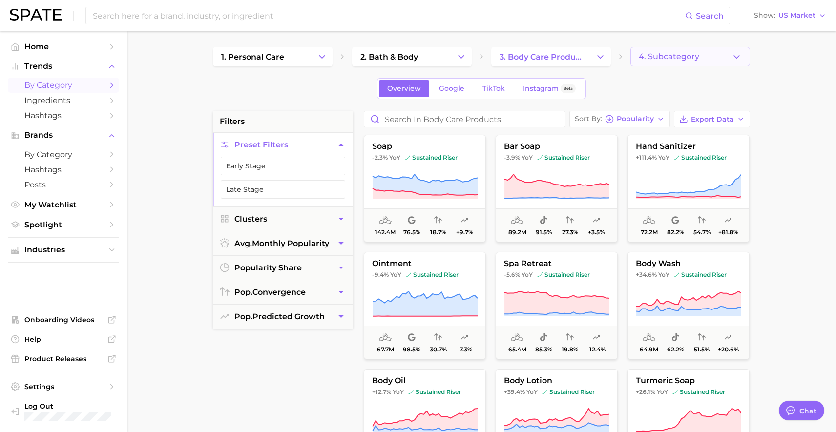
click at [676, 63] on button "4. Subcategory" at bounding box center [691, 57] width 120 height 20
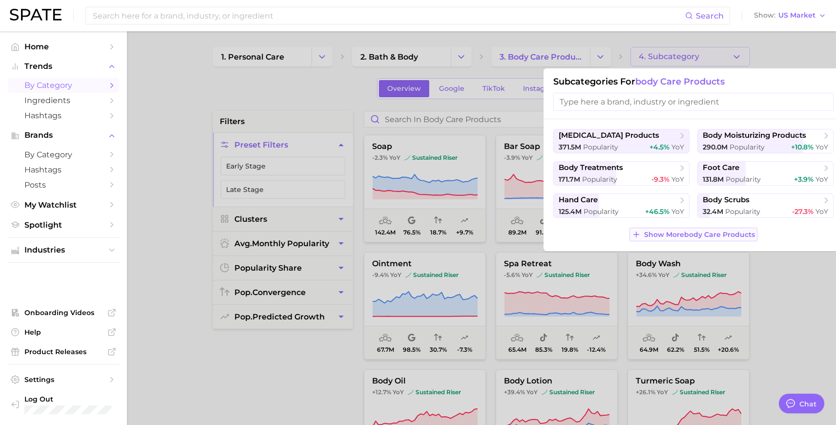
click at [700, 234] on span "Show More body care products" at bounding box center [699, 235] width 111 height 8
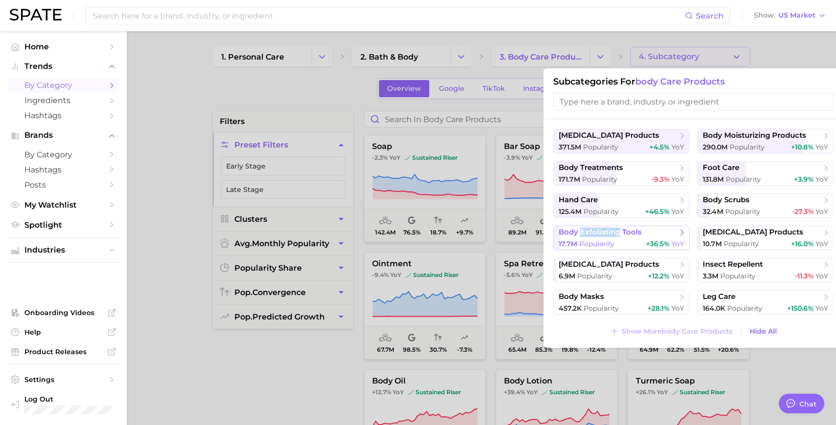
click at [617, 232] on span "body exfoliating tools" at bounding box center [600, 232] width 83 height 9
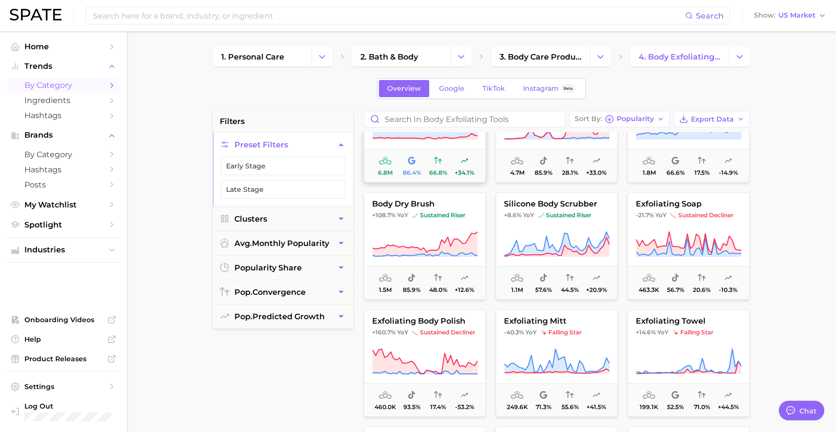
scroll to position [61, 0]
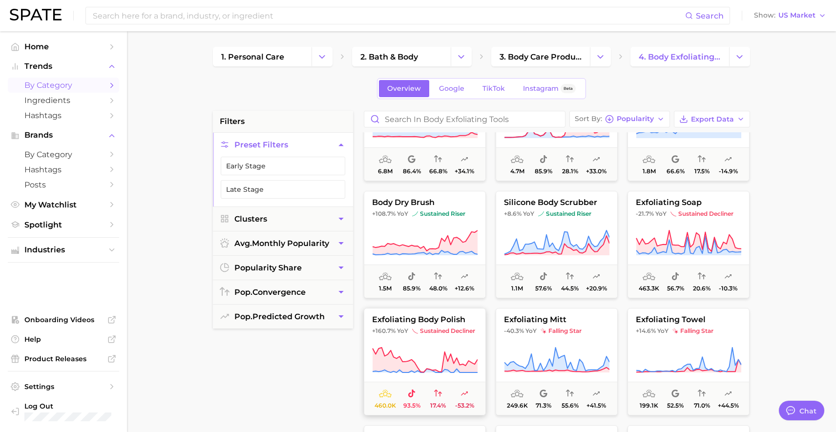
click at [422, 341] on button "exfoliating body polish +160.7% YoY sustained decliner 460.0k 93.5% 17.4% -53.2%" at bounding box center [425, 361] width 122 height 107
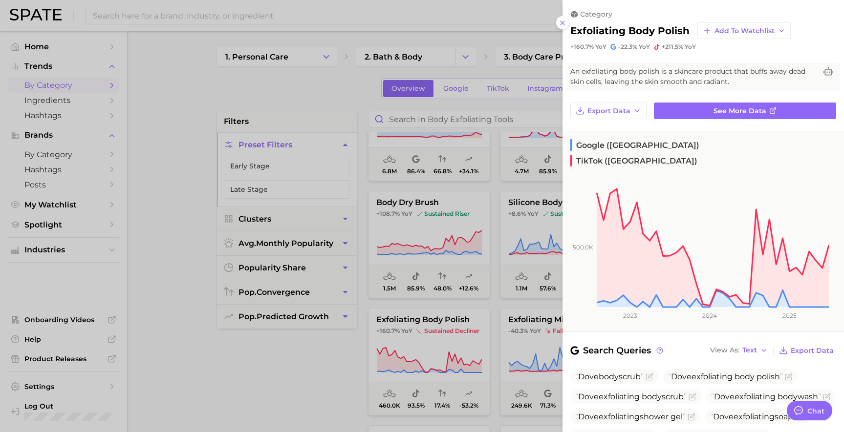
drag, startPoint x: 262, startPoint y: 372, endPoint x: 263, endPoint y: 363, distance: 9.3
click at [262, 372] on div at bounding box center [422, 216] width 844 height 432
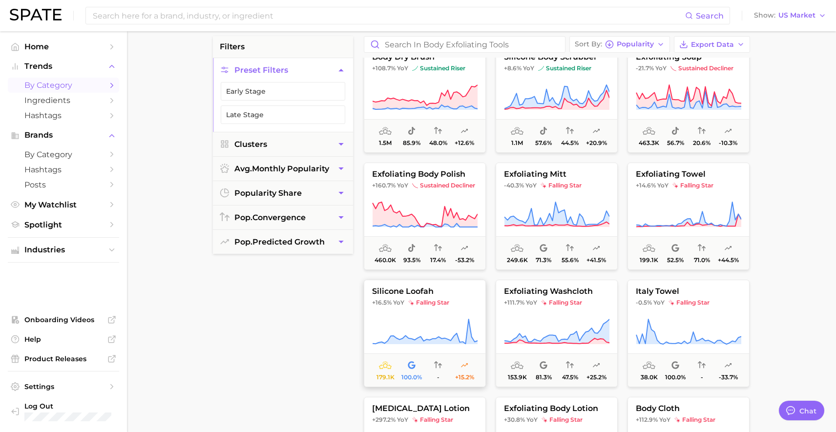
scroll to position [75, 0]
click at [722, 318] on icon at bounding box center [689, 331] width 106 height 27
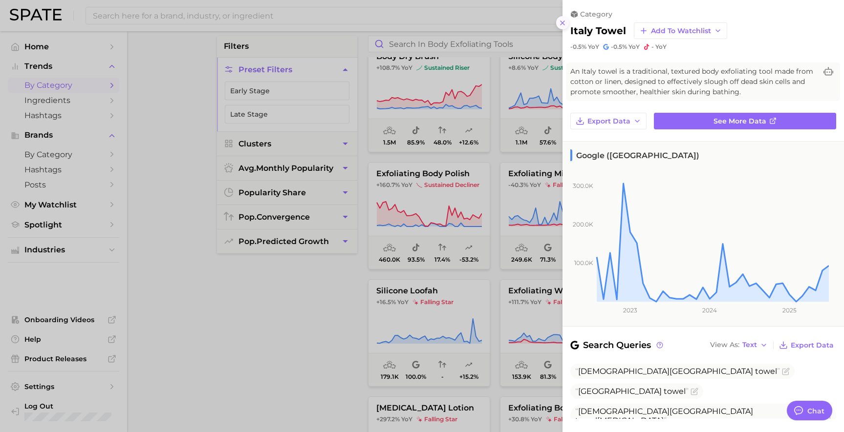
click at [563, 23] on icon at bounding box center [562, 23] width 8 height 8
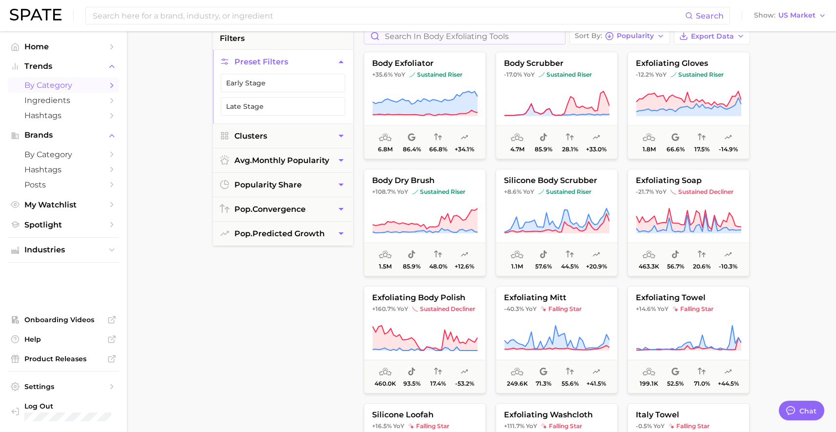
scroll to position [0, 0]
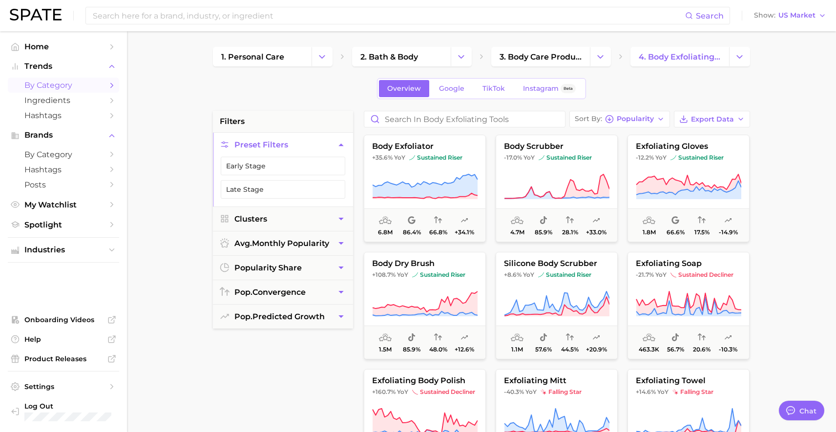
click at [322, 57] on polyline "Change Category" at bounding box center [321, 56] width 5 height 2
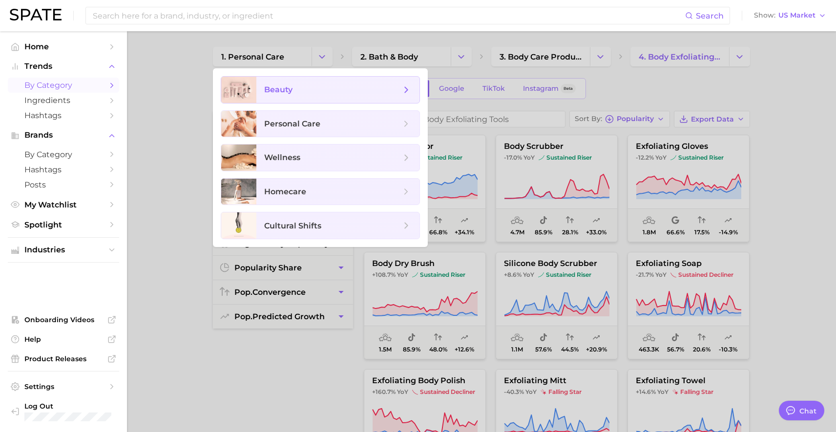
click at [272, 87] on span "beauty" at bounding box center [278, 89] width 28 height 9
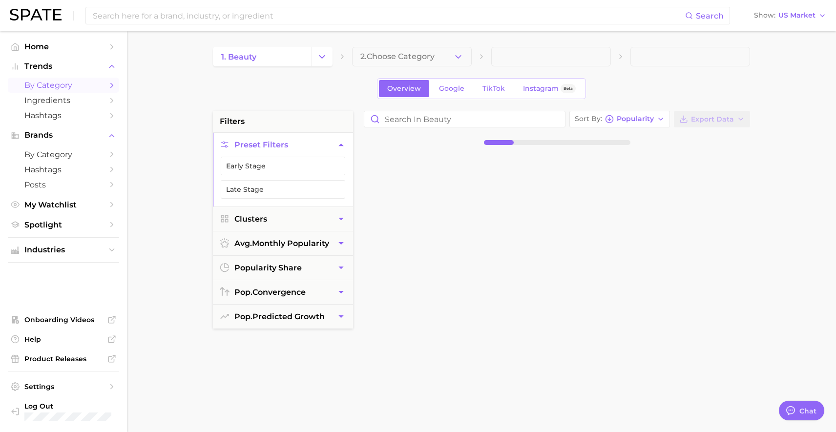
drag, startPoint x: 357, startPoint y: 52, endPoint x: 392, endPoint y: 53, distance: 35.2
click at [357, 52] on button "2. Choose Category" at bounding box center [412, 57] width 120 height 20
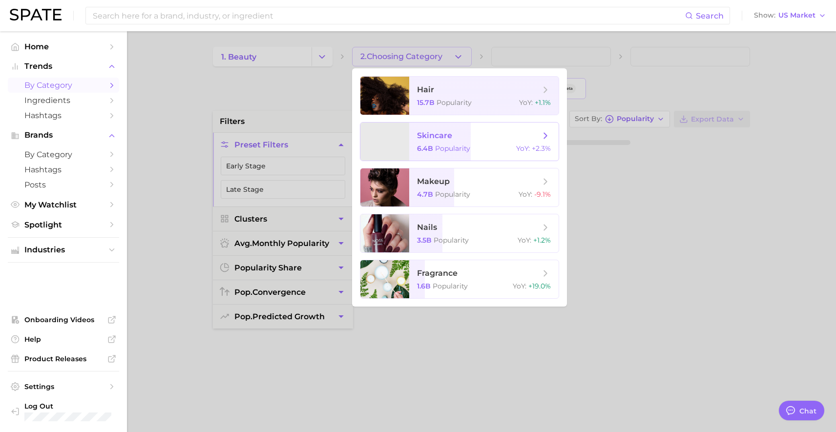
click at [449, 135] on span "skincare" at bounding box center [434, 135] width 35 height 9
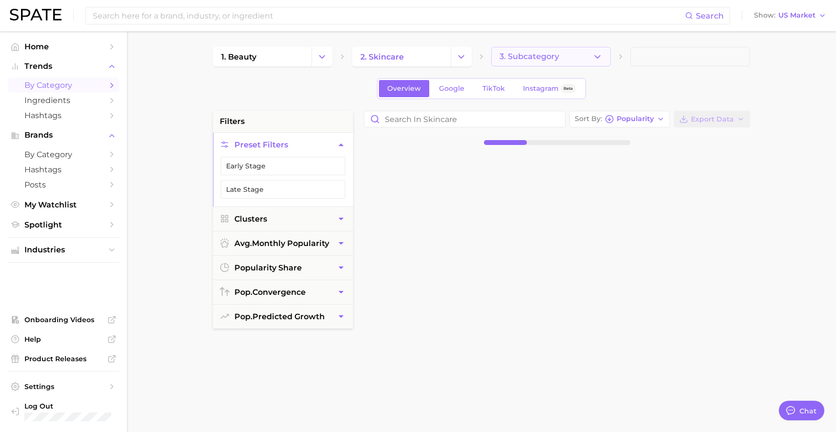
click at [551, 48] on button "3. Subcategory" at bounding box center [551, 57] width 120 height 20
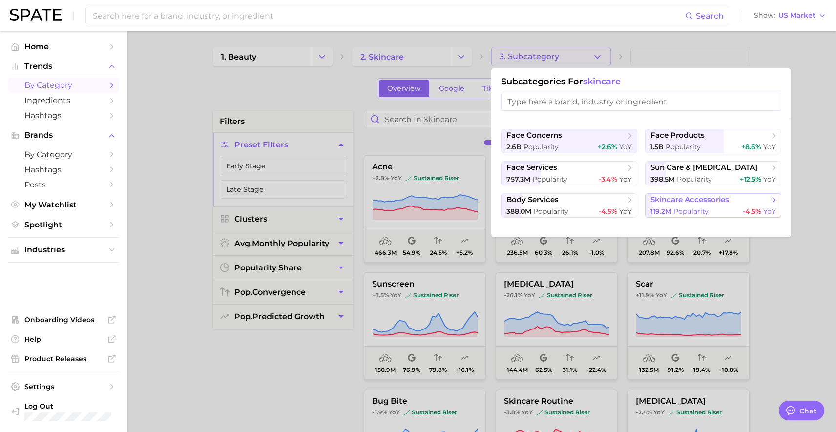
click at [663, 202] on span "skincare accessories" at bounding box center [690, 199] width 79 height 9
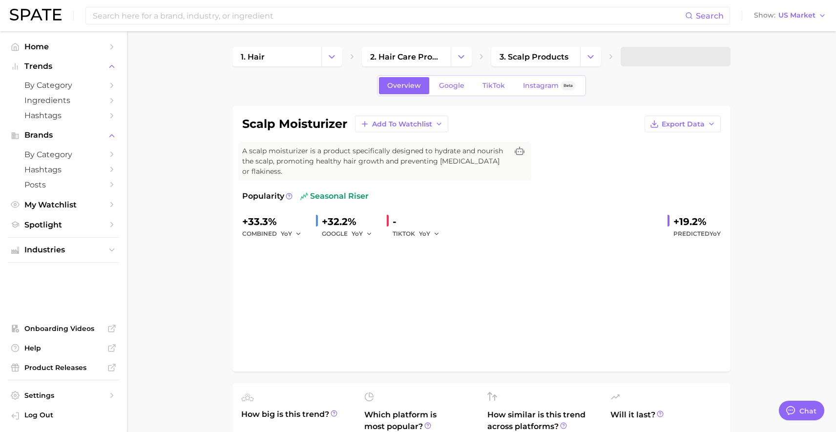
type textarea "x"
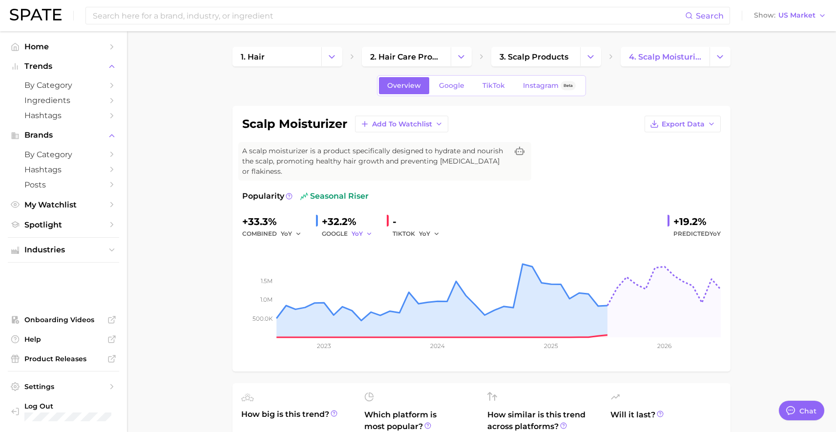
click at [360, 230] on span "YoY" at bounding box center [357, 234] width 11 height 8
click at [316, 276] on button "MoM" at bounding box center [325, 285] width 107 height 18
click at [367, 228] on button "MoM" at bounding box center [364, 234] width 24 height 12
click at [321, 258] on button "QoQ" at bounding box center [325, 267] width 107 height 18
click at [373, 228] on button "QoQ" at bounding box center [363, 234] width 23 height 12
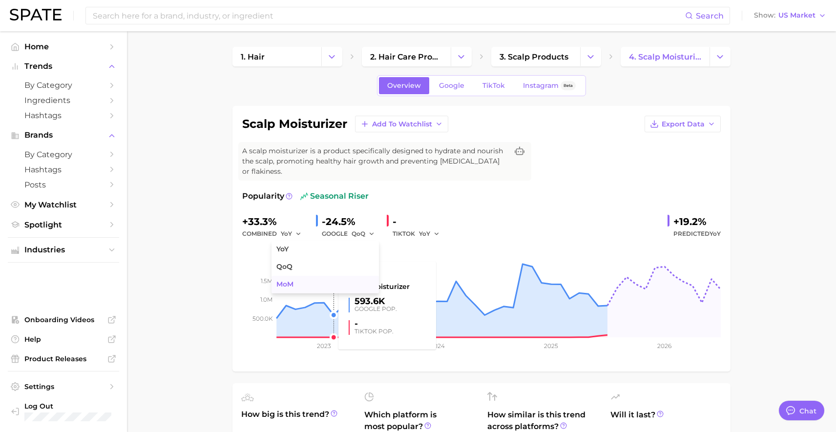
click at [325, 279] on button "MoM" at bounding box center [325, 285] width 107 height 18
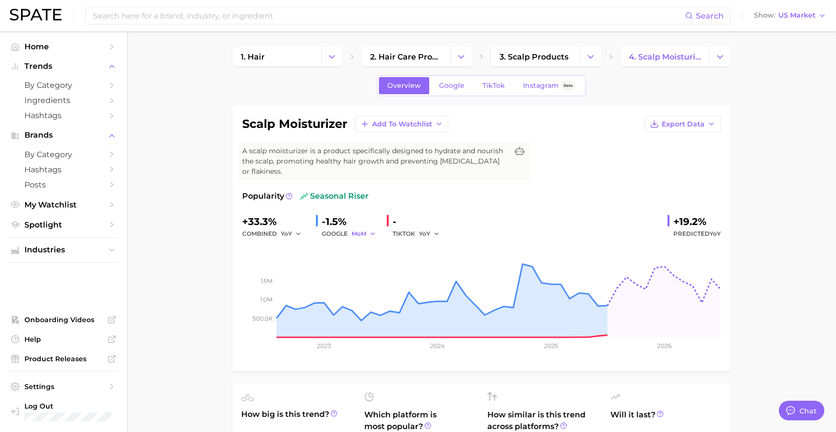
click at [362, 228] on button "MoM" at bounding box center [364, 234] width 24 height 12
click at [326, 241] on button "YoY" at bounding box center [325, 250] width 107 height 18
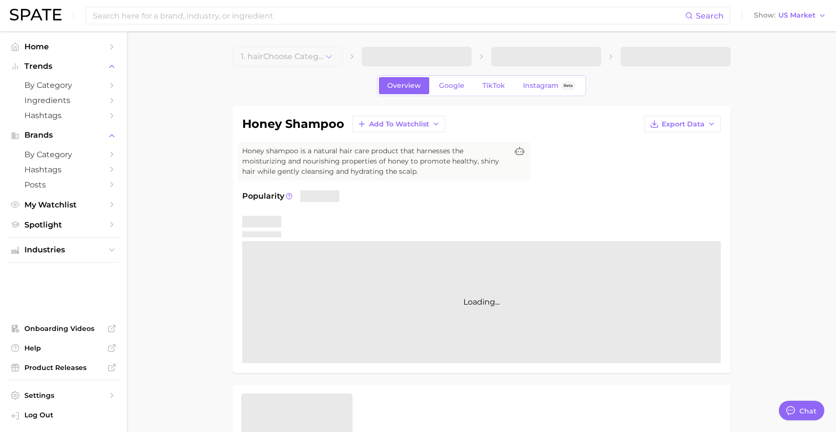
type textarea "x"
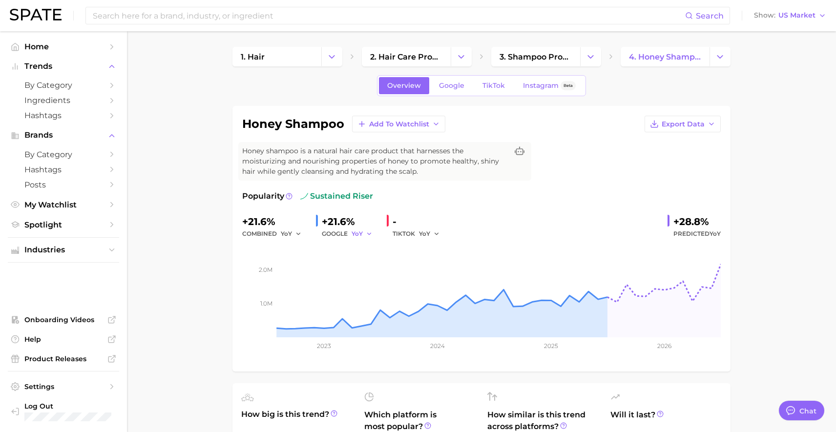
click at [353, 234] on span "YoY" at bounding box center [357, 234] width 11 height 8
click at [291, 287] on span "MoM" at bounding box center [284, 284] width 17 height 8
click at [361, 233] on span "MoM" at bounding box center [359, 234] width 15 height 8
click at [312, 254] on button "YoY" at bounding box center [325, 250] width 107 height 18
click at [454, 84] on span "Google" at bounding box center [451, 86] width 25 height 8
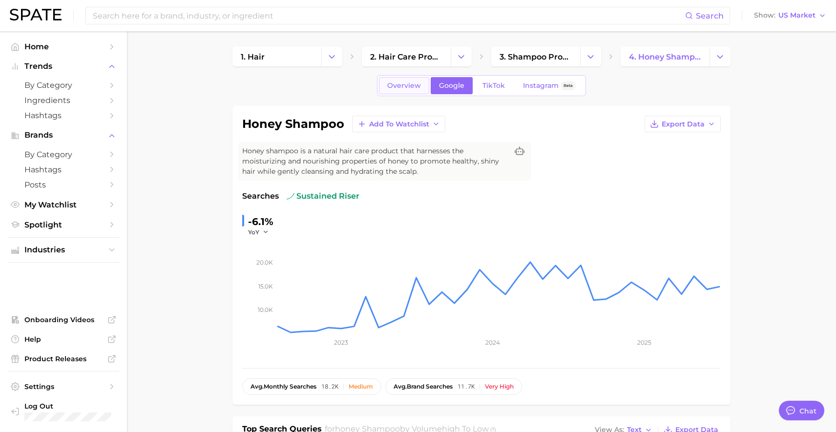
click at [406, 82] on span "Overview" at bounding box center [404, 86] width 34 height 8
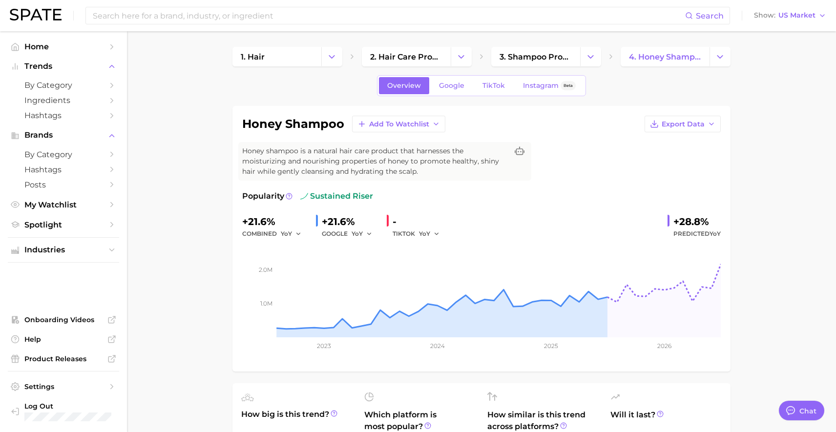
click at [410, 238] on div "TIKTOK YoY" at bounding box center [420, 234] width 54 height 12
click at [431, 234] on button "YoY" at bounding box center [429, 234] width 21 height 12
click at [373, 282] on button "MoM" at bounding box center [392, 285] width 107 height 18
click at [426, 231] on span "MoM" at bounding box center [426, 234] width 15 height 8
click at [389, 249] on button "YoY" at bounding box center [392, 250] width 107 height 18
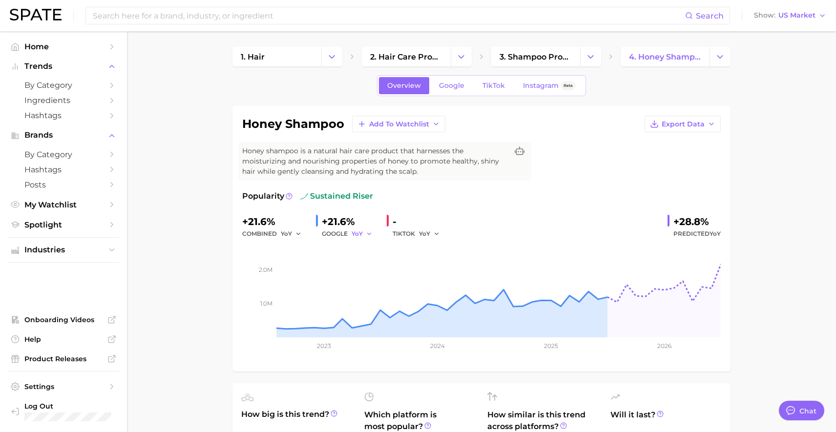
click at [352, 231] on span "YoY" at bounding box center [357, 234] width 11 height 8
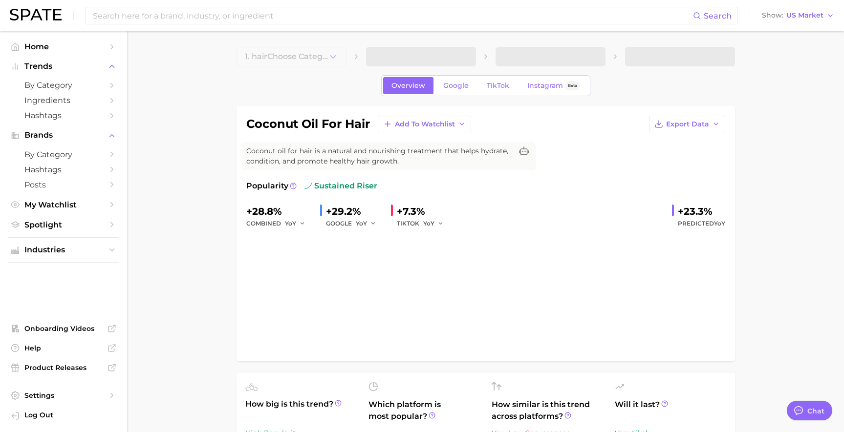
type textarea "x"
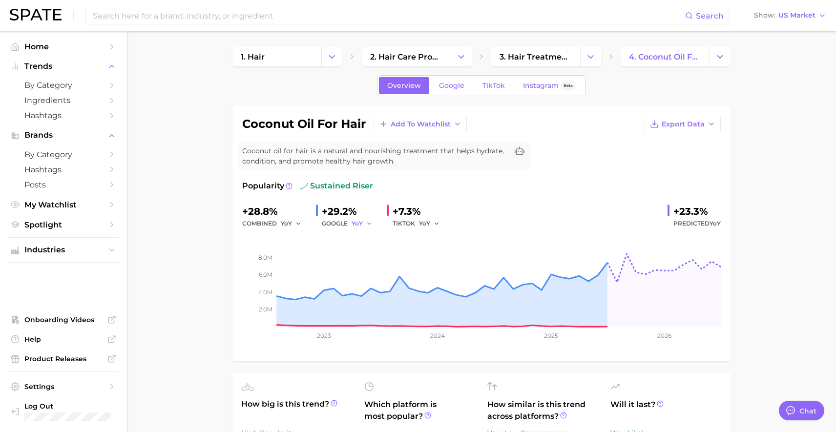
click at [366, 224] on icon "button" at bounding box center [369, 223] width 7 height 7
click at [299, 282] on button "MoM" at bounding box center [325, 275] width 107 height 18
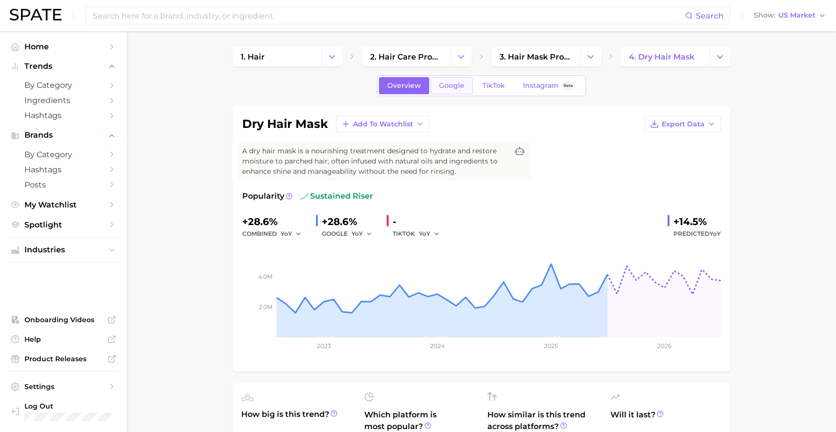
click at [463, 82] on span "Google" at bounding box center [451, 86] width 25 height 8
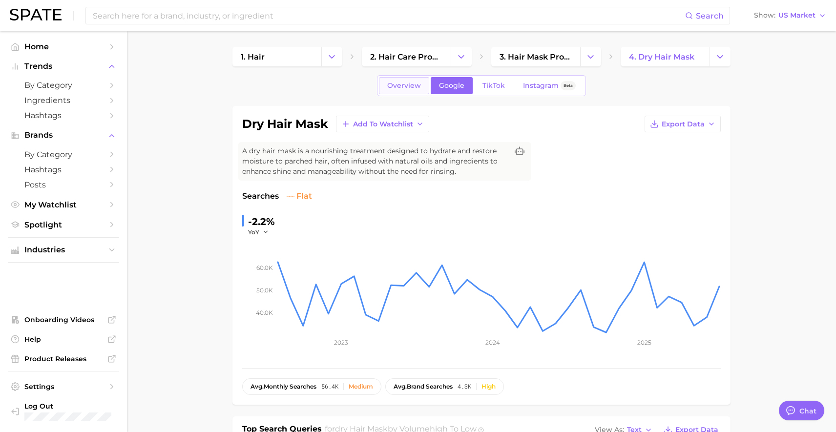
click at [412, 87] on span "Overview" at bounding box center [404, 86] width 34 height 8
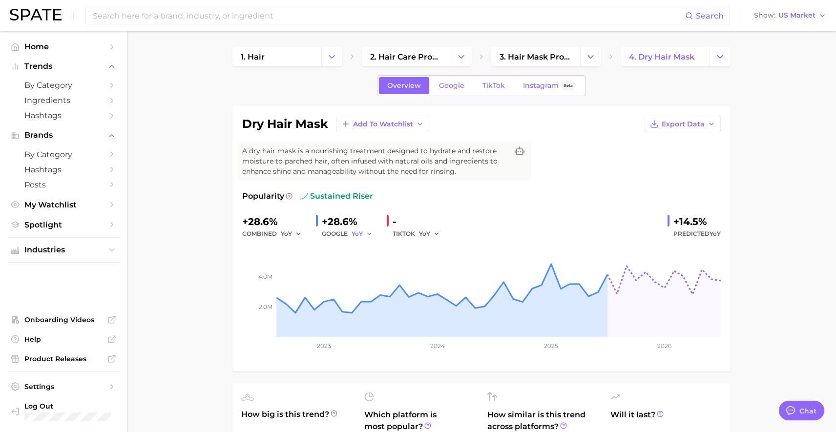
click at [355, 235] on span "YoY" at bounding box center [357, 234] width 11 height 8
click at [323, 281] on button "MoM" at bounding box center [325, 285] width 107 height 18
click at [463, 84] on span "Google" at bounding box center [451, 86] width 25 height 8
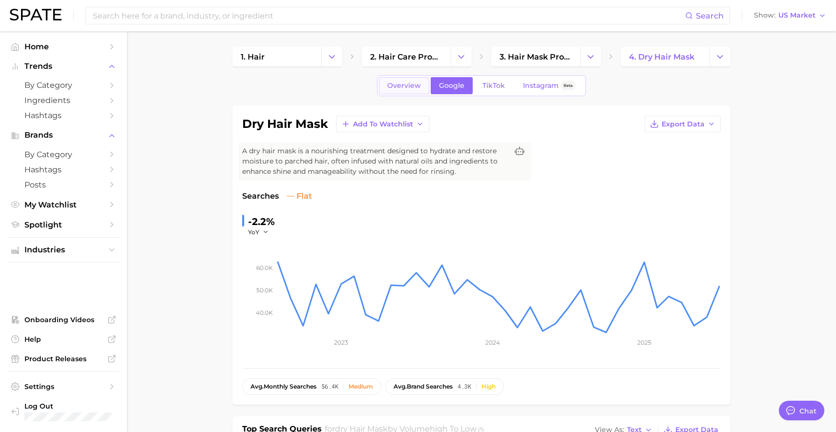
click at [403, 92] on link "Overview" at bounding box center [404, 85] width 50 height 17
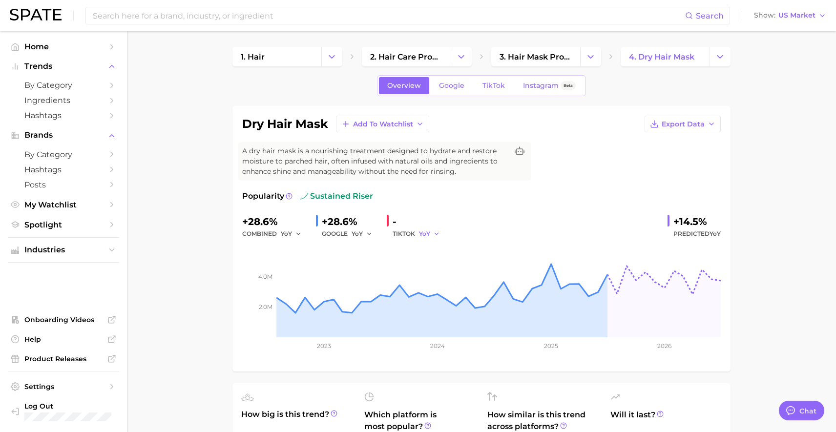
click at [420, 236] on span "YoY" at bounding box center [424, 234] width 11 height 8
click at [381, 285] on button "MoM" at bounding box center [392, 285] width 107 height 18
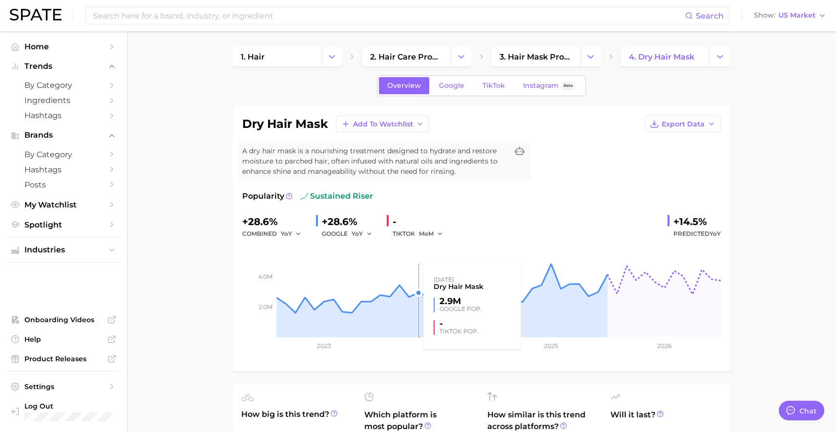
click at [415, 235] on div "TIKTOK MoM" at bounding box center [420, 234] width 54 height 12
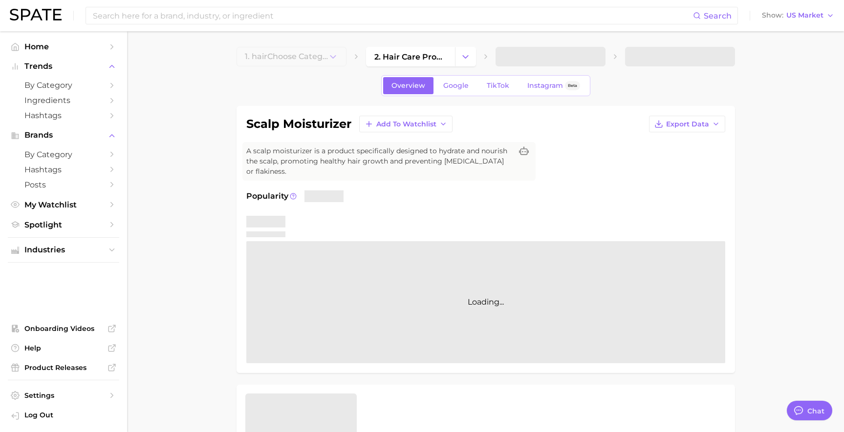
type textarea "x"
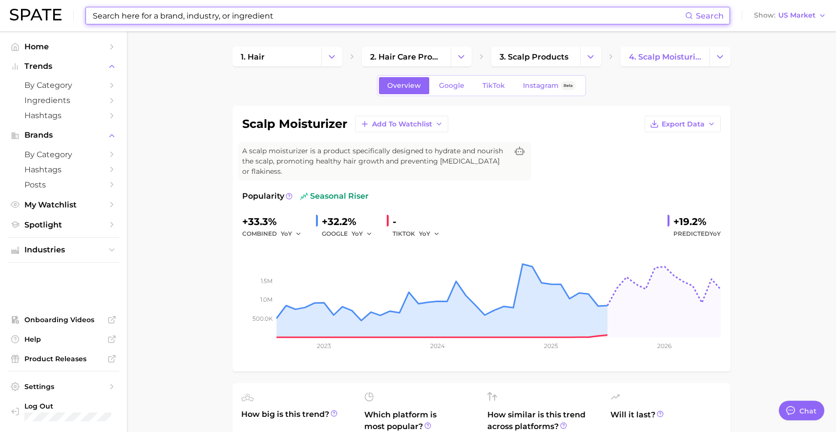
click at [351, 21] on input at bounding box center [388, 15] width 593 height 17
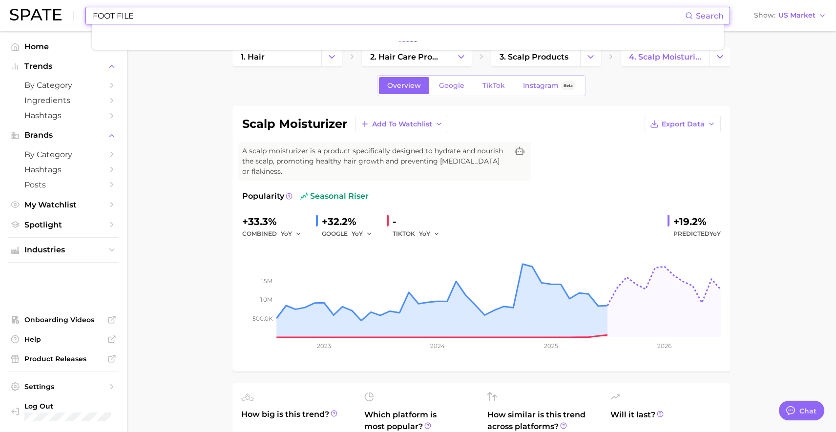
type input "FOOT FILE"
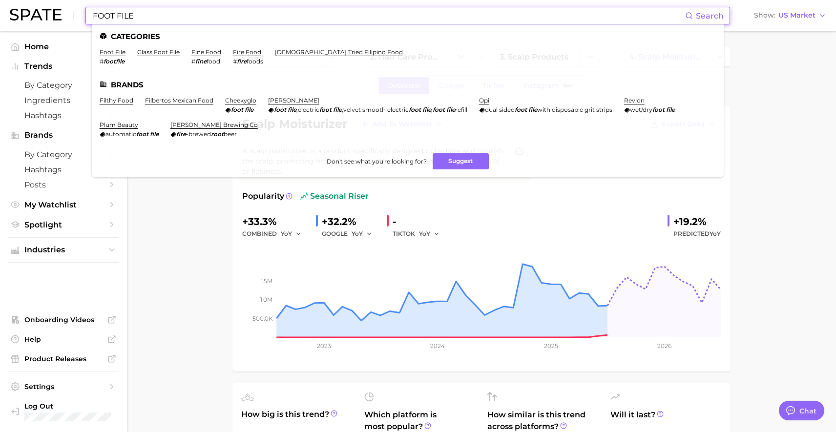
click at [166, 56] on li "glass foot file" at bounding box center [158, 56] width 42 height 17
click at [166, 54] on link "glass foot file" at bounding box center [158, 51] width 42 height 7
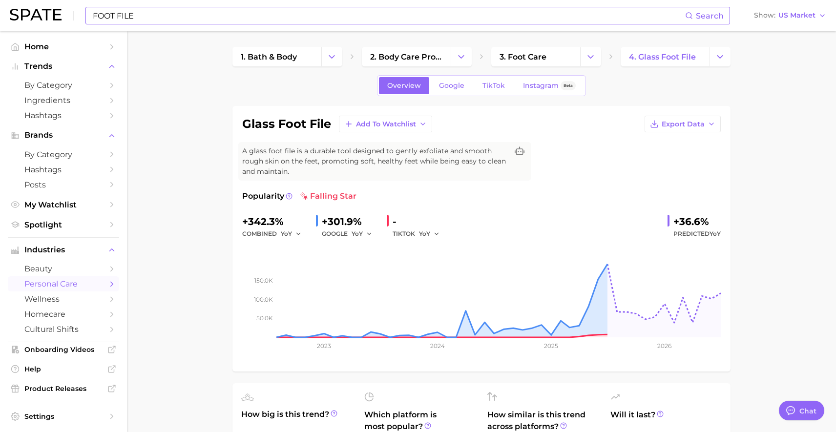
click at [348, 234] on div "GOOGLE YoY" at bounding box center [350, 234] width 57 height 12
click at [360, 232] on span "YoY" at bounding box center [357, 234] width 11 height 8
click at [300, 281] on button "MoM" at bounding box center [325, 285] width 107 height 18
click at [360, 232] on span "MoM" at bounding box center [359, 234] width 15 height 8
click at [292, 253] on button "YoY" at bounding box center [325, 250] width 107 height 18
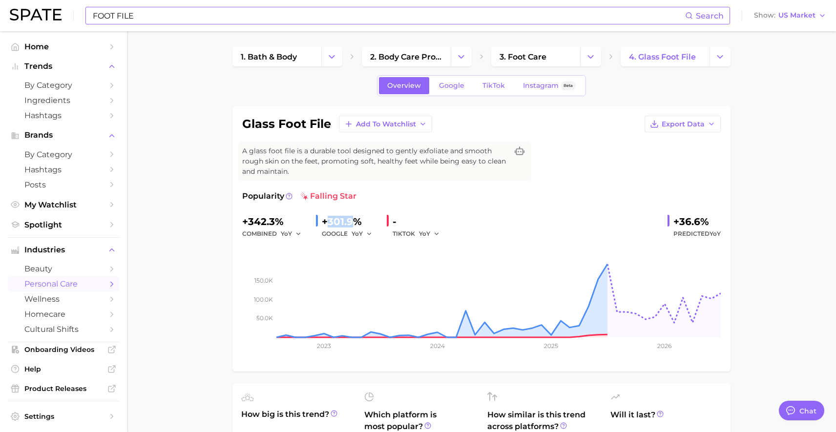
click at [353, 222] on div "+301.9%" at bounding box center [350, 222] width 57 height 16
copy div "301.9"
click at [465, 85] on link "Google" at bounding box center [452, 85] width 42 height 17
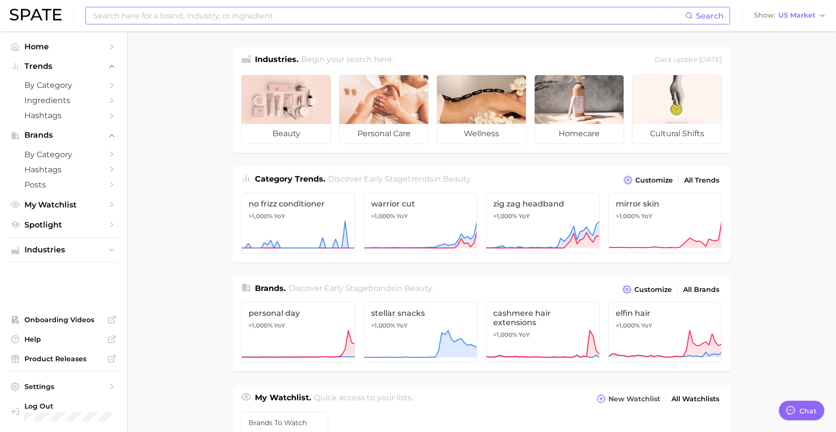
click at [367, 22] on input at bounding box center [388, 15] width 593 height 17
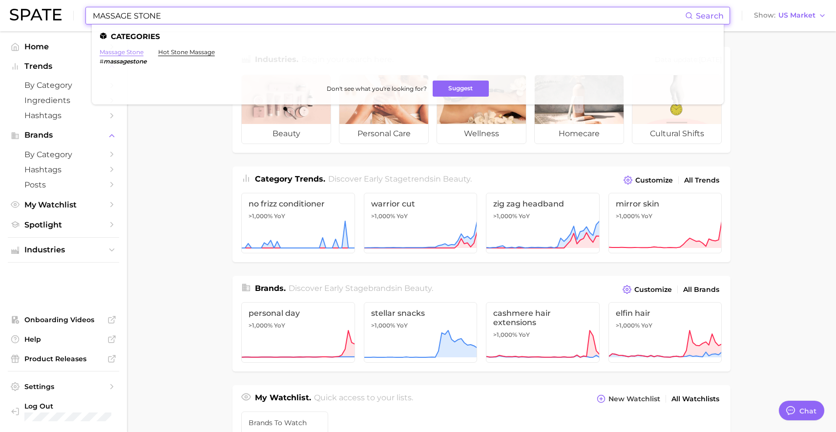
type input "MASSAGE STONE"
click at [137, 53] on link "massage stone" at bounding box center [122, 51] width 44 height 7
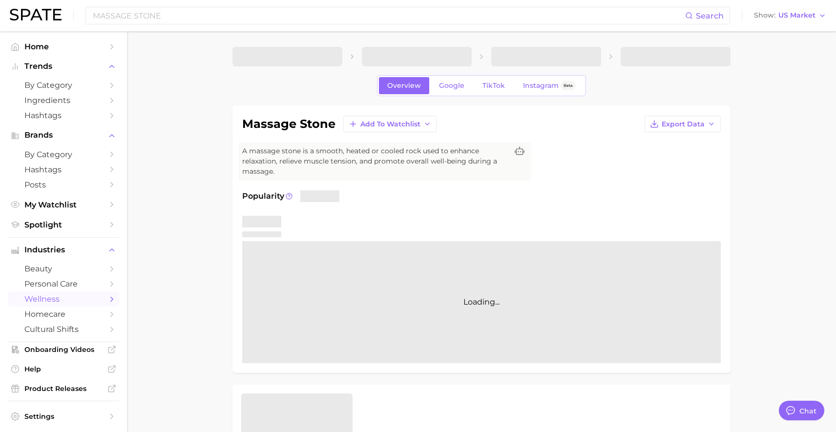
type textarea "x"
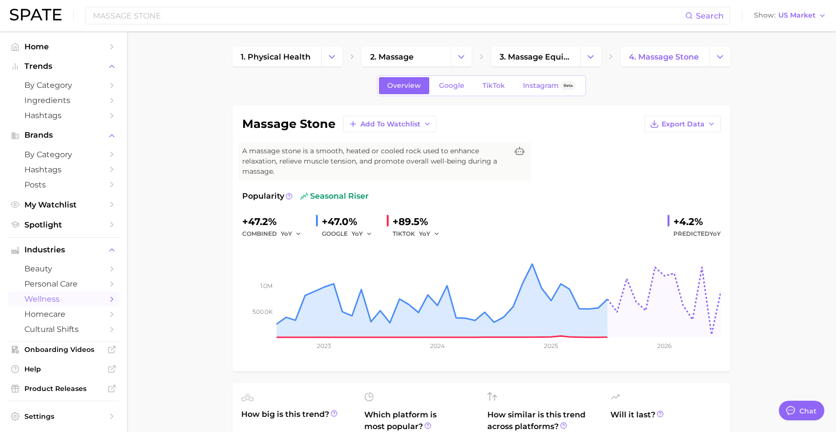
click at [346, 234] on div "GOOGLE YoY" at bounding box center [350, 234] width 57 height 12
click at [362, 232] on span "YoY" at bounding box center [357, 234] width 11 height 8
click at [293, 281] on span "MoM" at bounding box center [284, 284] width 17 height 8
drag, startPoint x: 281, startPoint y: 6, endPoint x: 284, endPoint y: 11, distance: 5.5
click at [282, 6] on div "MASSAGE STONE Search Show US Market" at bounding box center [418, 15] width 817 height 31
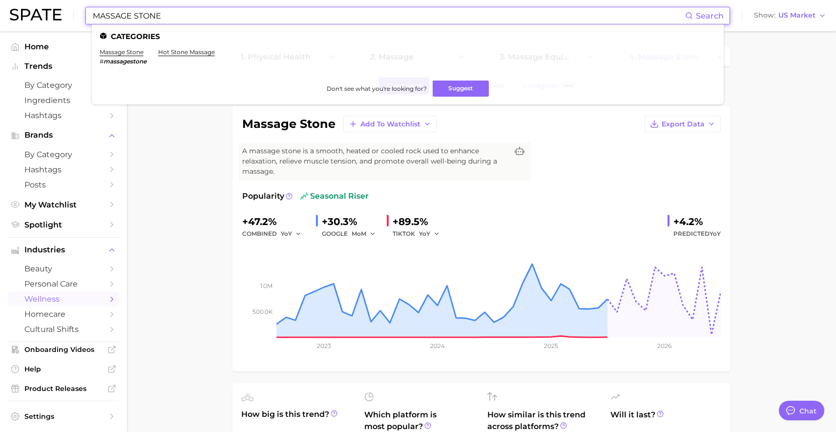
click at [286, 14] on input "MASSAGE STONE" at bounding box center [388, 15] width 593 height 17
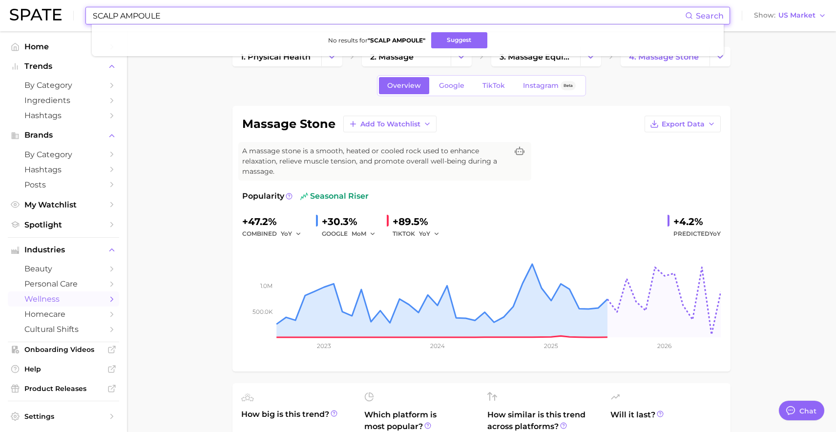
type input "SCALP AMPOULE"
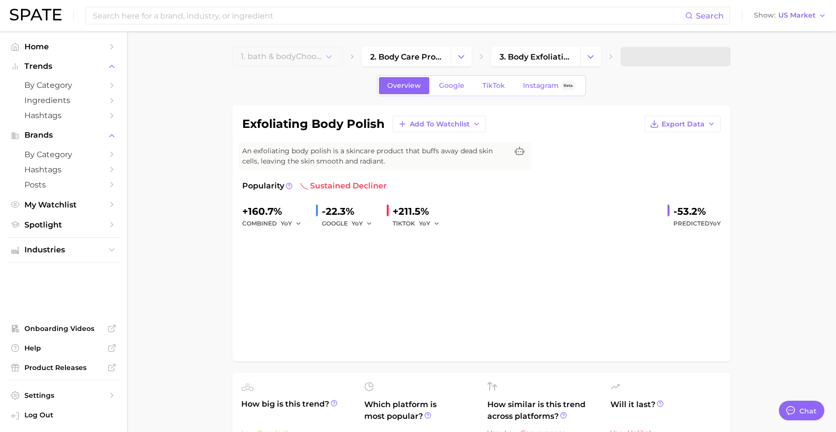
type textarea "x"
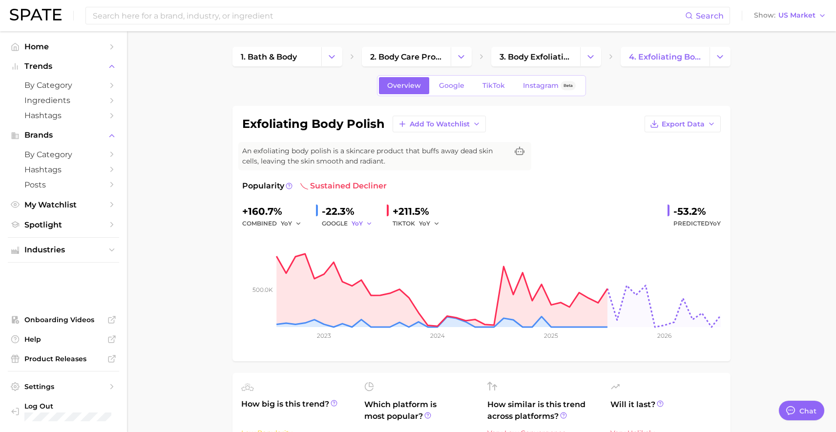
click at [363, 221] on button "YoY" at bounding box center [362, 224] width 21 height 12
click at [324, 277] on button "MoM" at bounding box center [325, 275] width 107 height 18
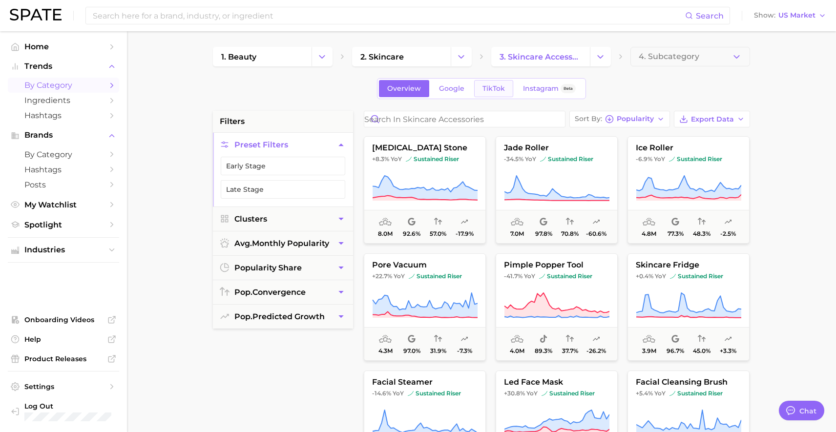
scroll to position [116, 0]
click at [546, 275] on span "sustained riser" at bounding box center [565, 276] width 53 height 8
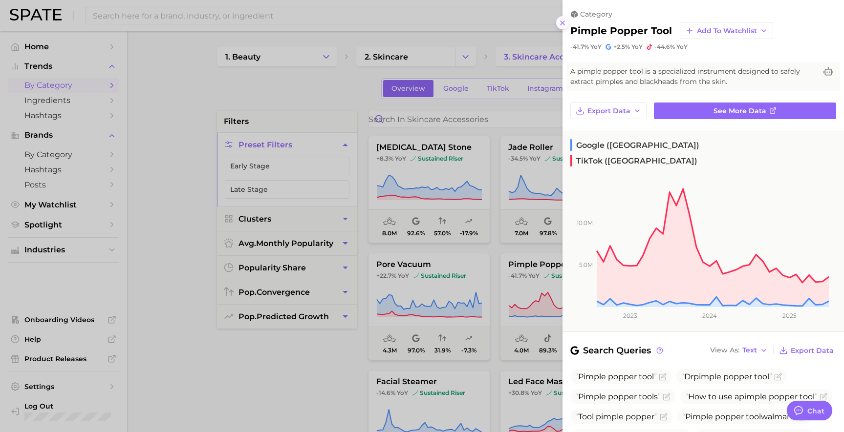
click at [560, 25] on icon at bounding box center [562, 23] width 8 height 8
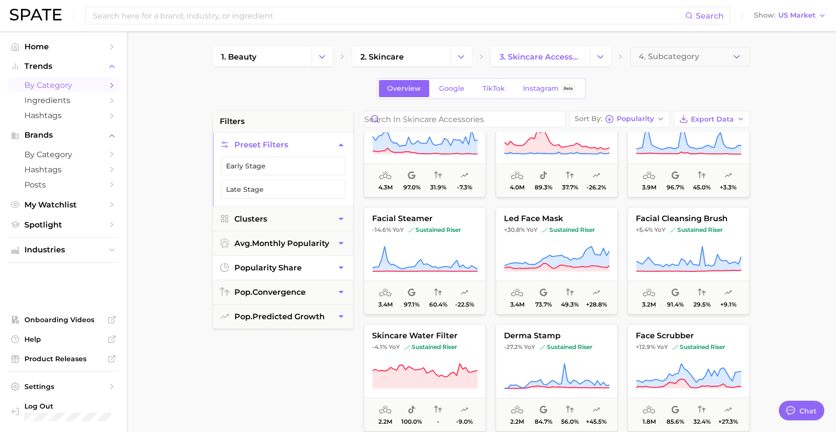
scroll to position [285, 0]
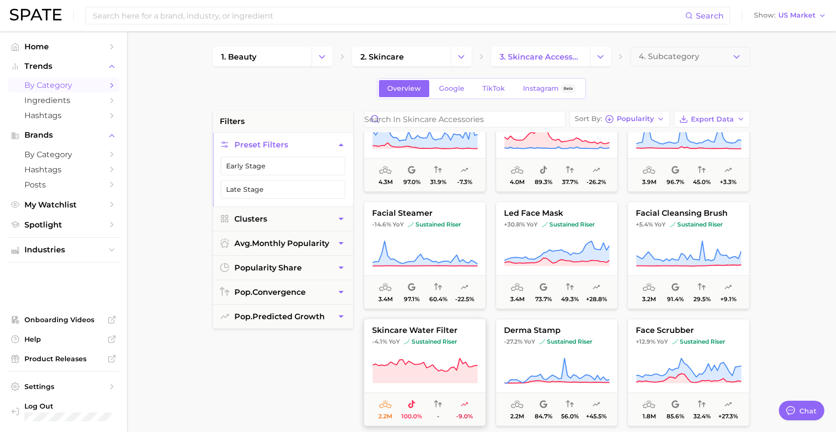
click at [455, 349] on button "skincare water filter -4.1% YoY sustained riser 2.2m 100.0% - -9.0%" at bounding box center [425, 372] width 122 height 107
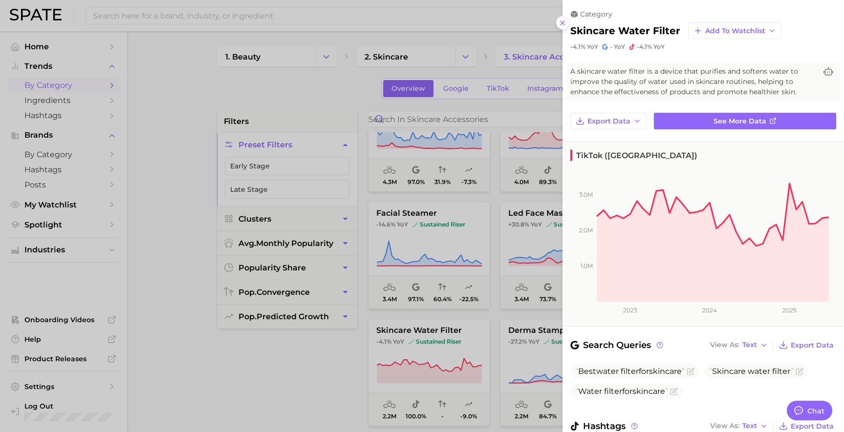
click at [557, 22] on button at bounding box center [562, 22] width 13 height 13
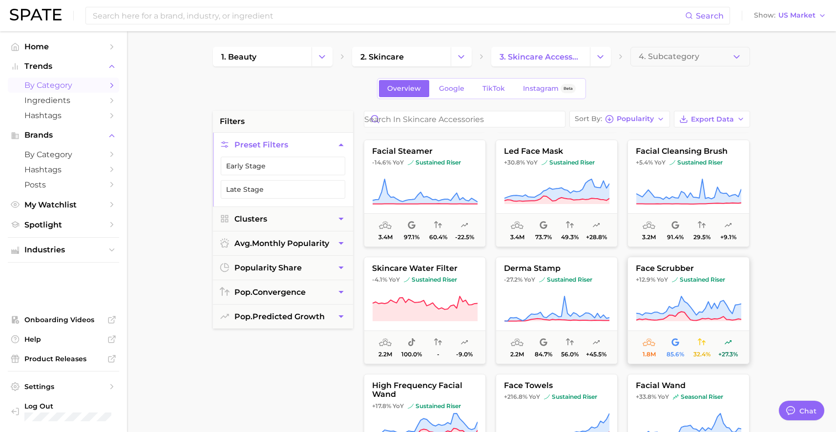
scroll to position [370, 0]
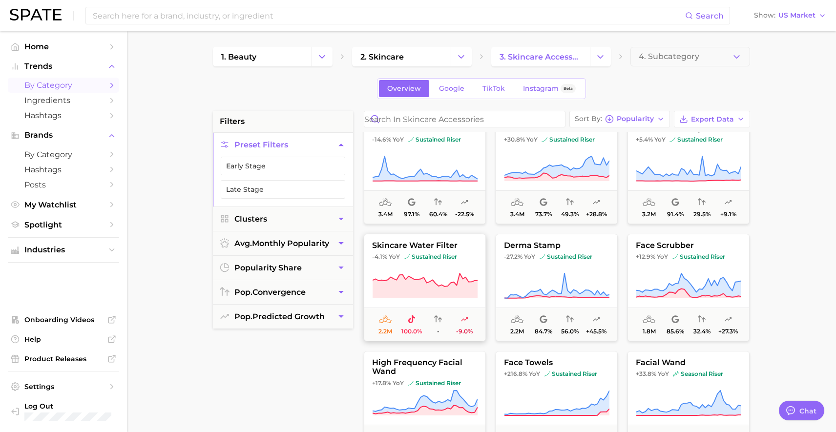
click at [453, 256] on span "sustained riser" at bounding box center [430, 257] width 53 height 8
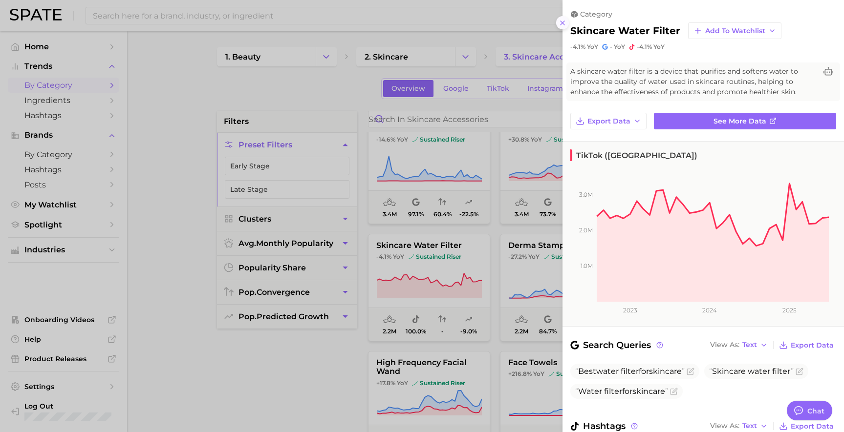
click at [560, 22] on icon at bounding box center [562, 23] width 8 height 8
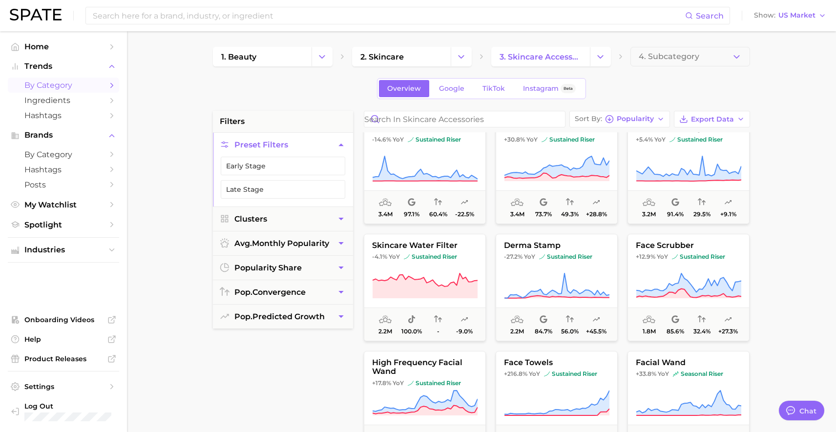
click at [314, 381] on div "filters Preset Filters Early Stage Late Stage Clusters avg. monthly popularity …" at bounding box center [283, 358] width 140 height 495
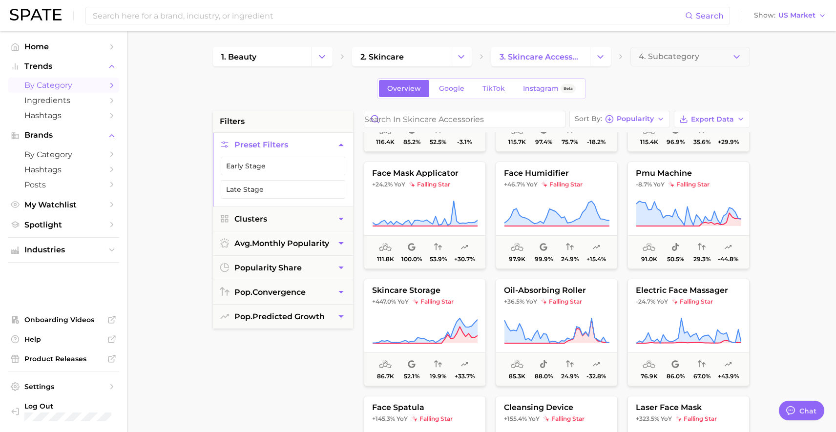
scroll to position [1734, 0]
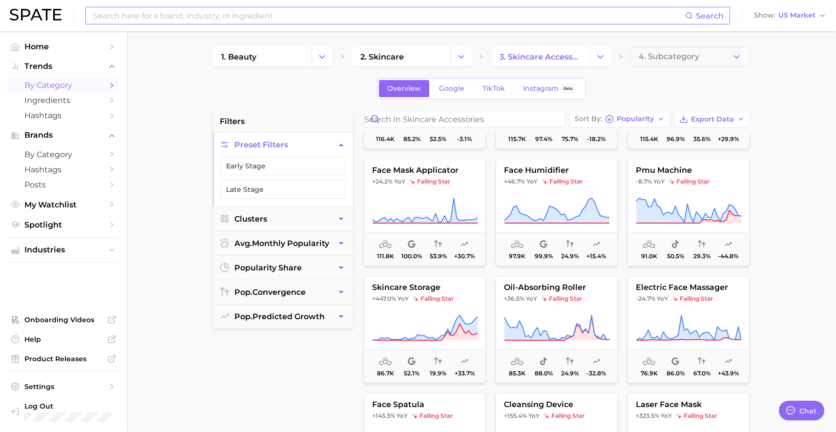
click at [384, 20] on input at bounding box center [388, 15] width 593 height 17
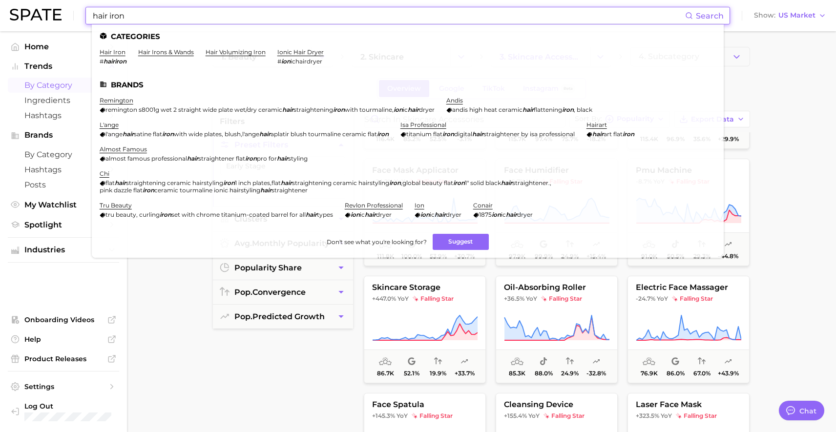
type input "hair irona"
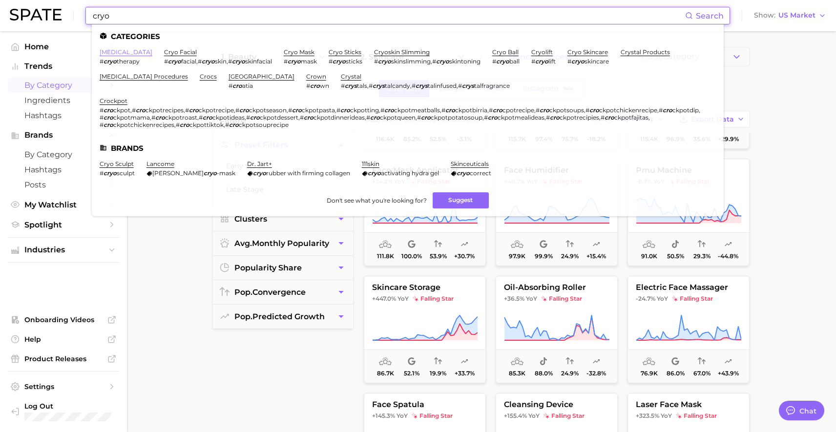
type input "cryo"
click at [123, 52] on link "cryotherapy" at bounding box center [126, 51] width 53 height 7
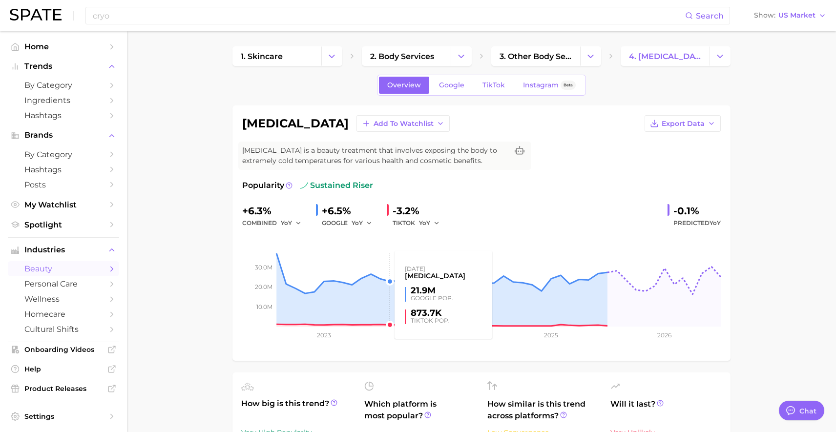
scroll to position [2, 0]
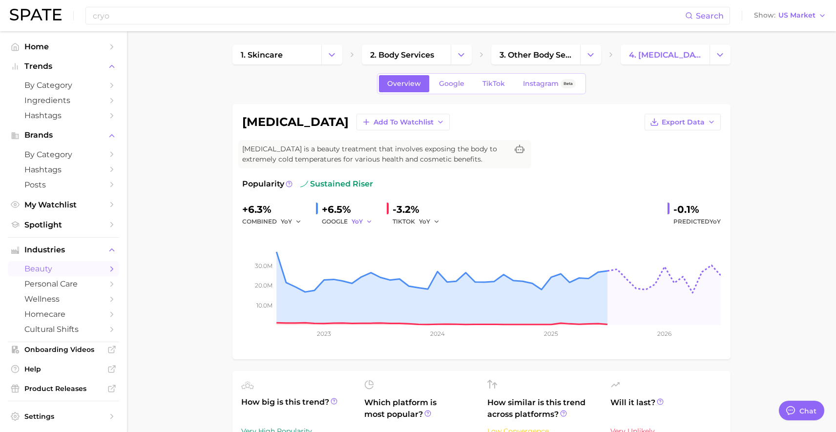
click at [369, 224] on icon "button" at bounding box center [369, 221] width 7 height 7
click at [312, 276] on button "MoM" at bounding box center [325, 273] width 107 height 18
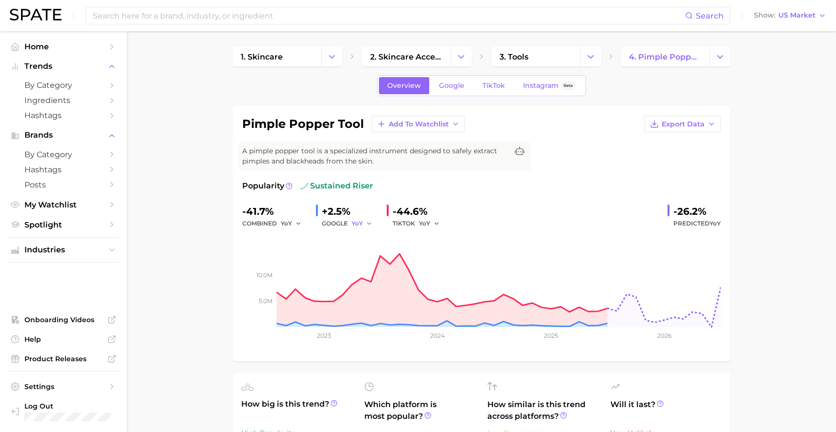
click at [364, 226] on button "YoY" at bounding box center [362, 224] width 21 height 12
click at [327, 274] on button "MoM" at bounding box center [325, 275] width 107 height 18
click at [359, 226] on span "MoM" at bounding box center [359, 223] width 15 height 8
click at [346, 237] on button "YoY" at bounding box center [325, 240] width 107 height 18
click at [429, 224] on span "YoY" at bounding box center [424, 223] width 11 height 8
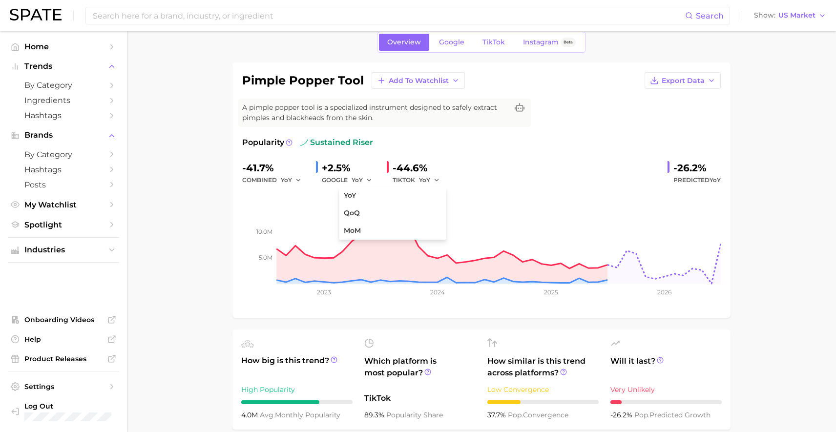
scroll to position [42, 0]
click at [452, 43] on span "Google" at bounding box center [451, 43] width 25 height 8
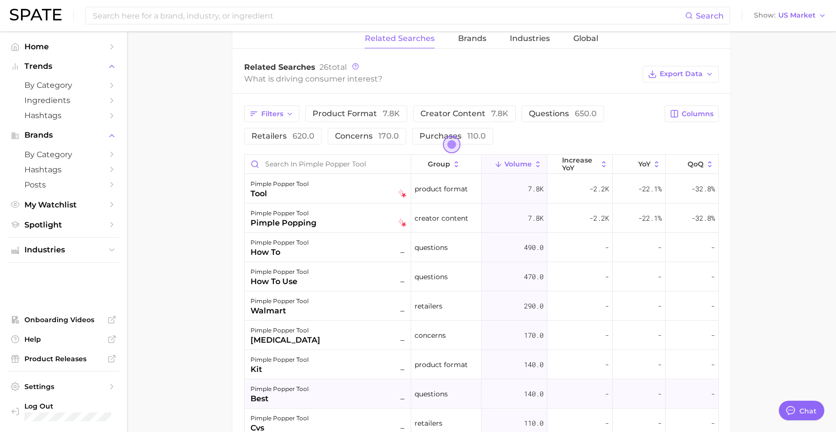
scroll to position [481, 0]
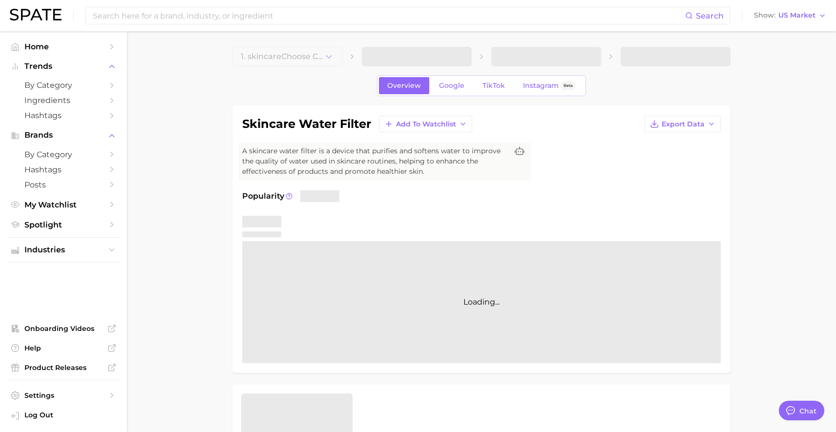
type textarea "x"
